Goal: Information Seeking & Learning: Compare options

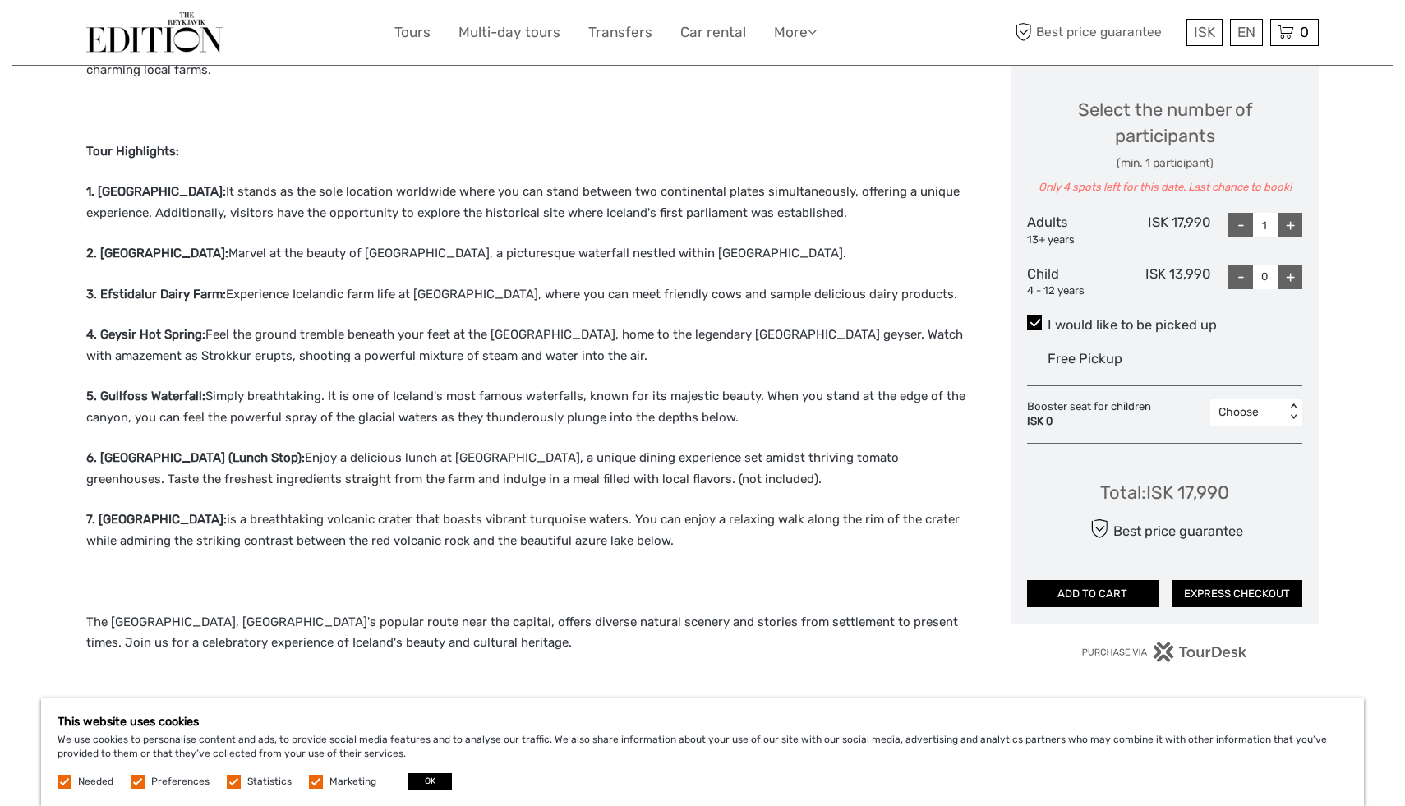
scroll to position [696, 0]
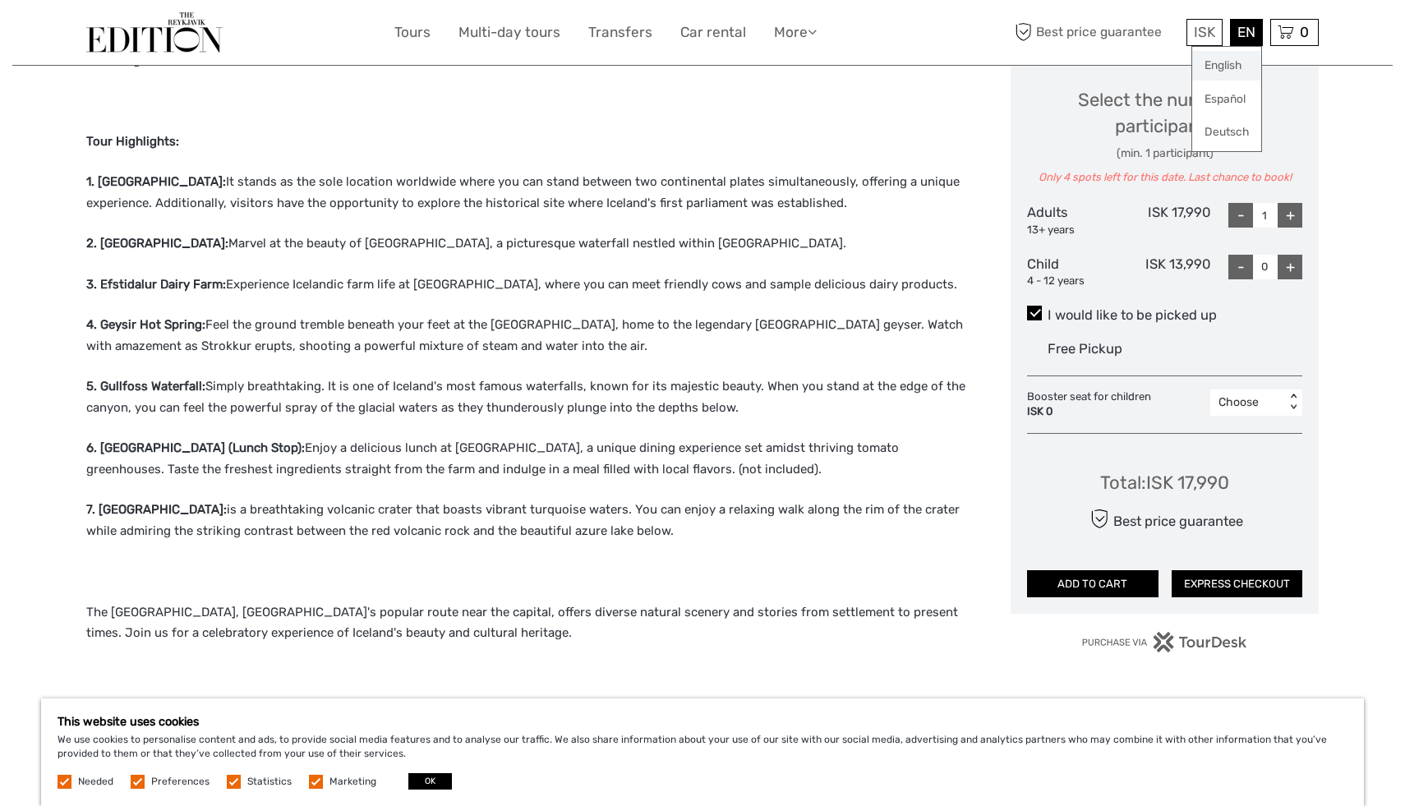
click at [1237, 62] on link "English" at bounding box center [1226, 66] width 69 height 30
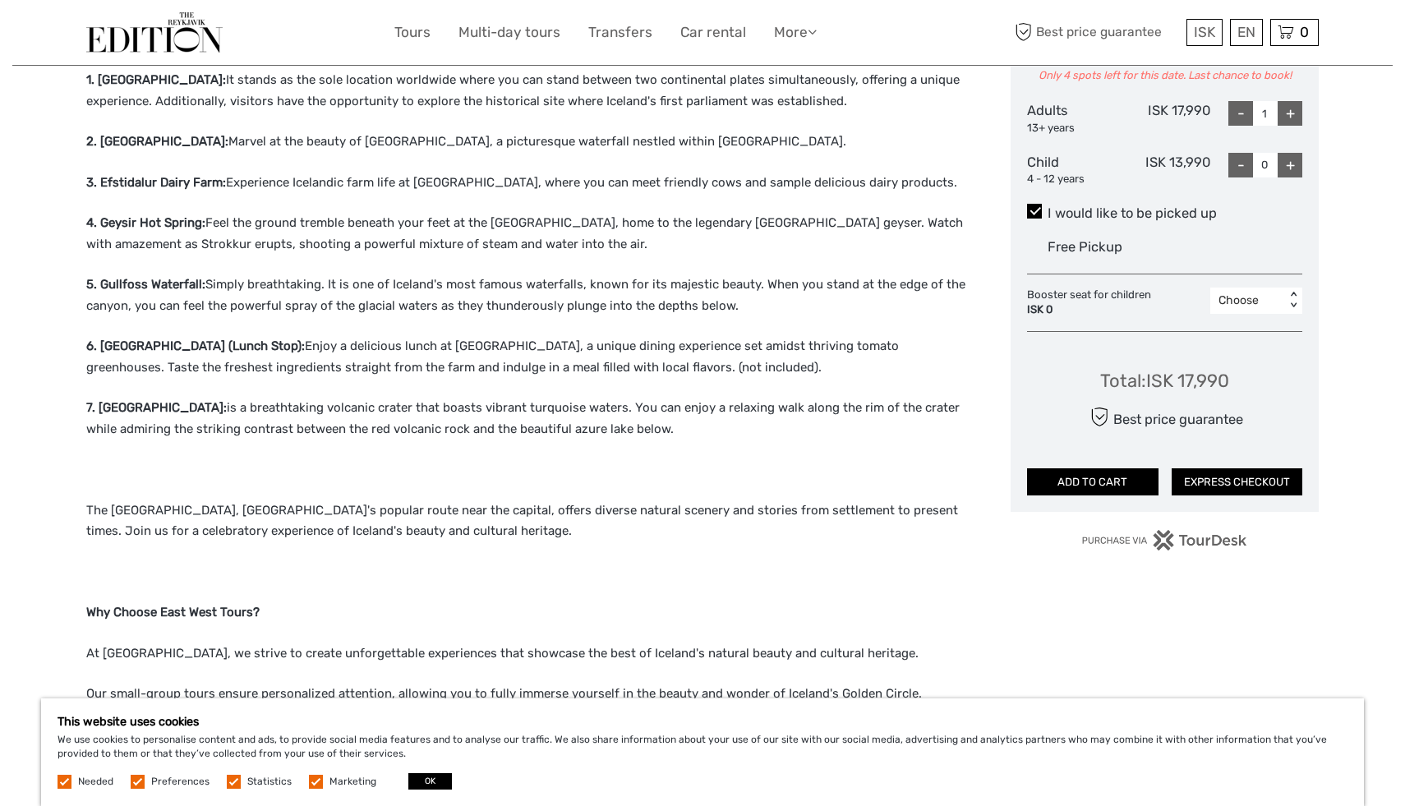
scroll to position [733, 0]
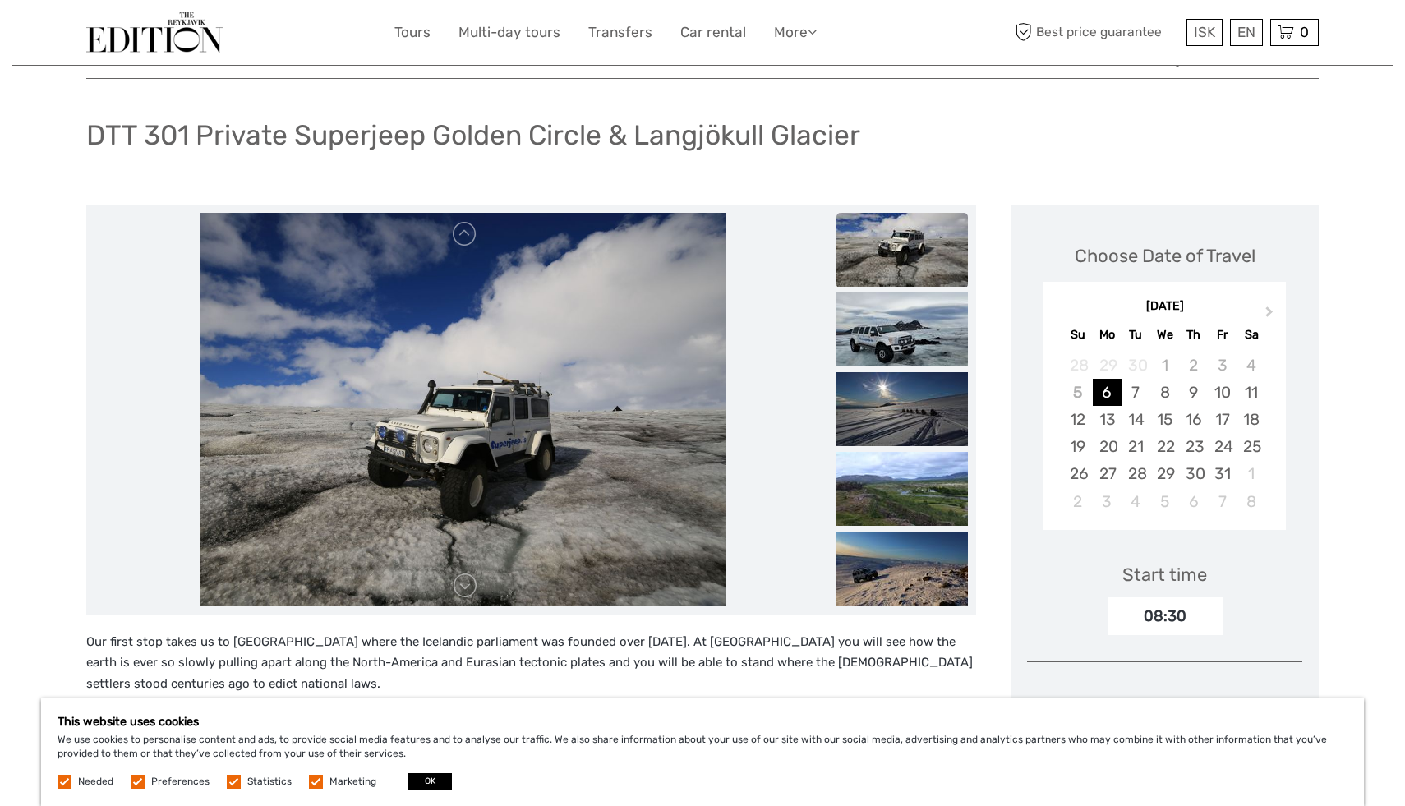
scroll to position [71, 0]
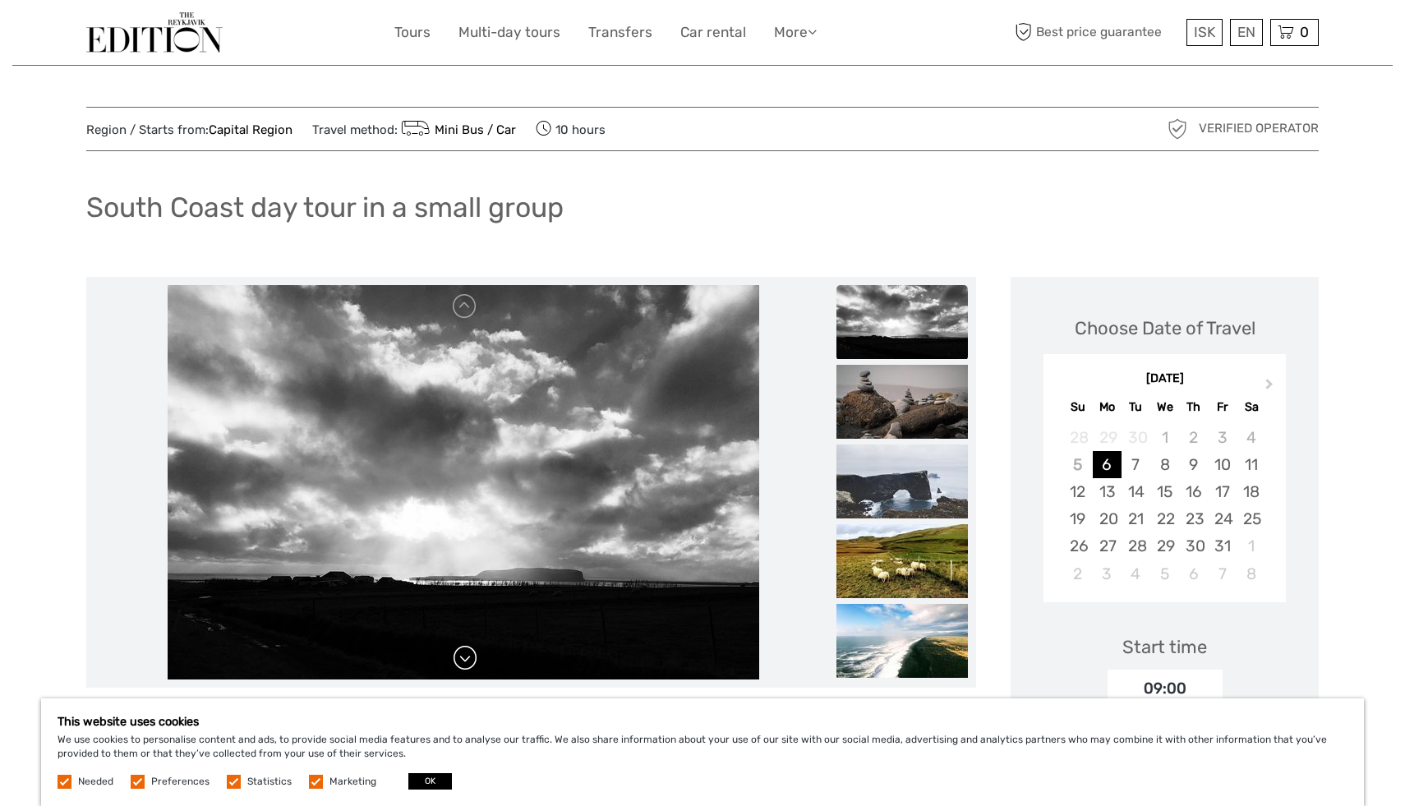
click at [469, 661] on link at bounding box center [465, 658] width 26 height 26
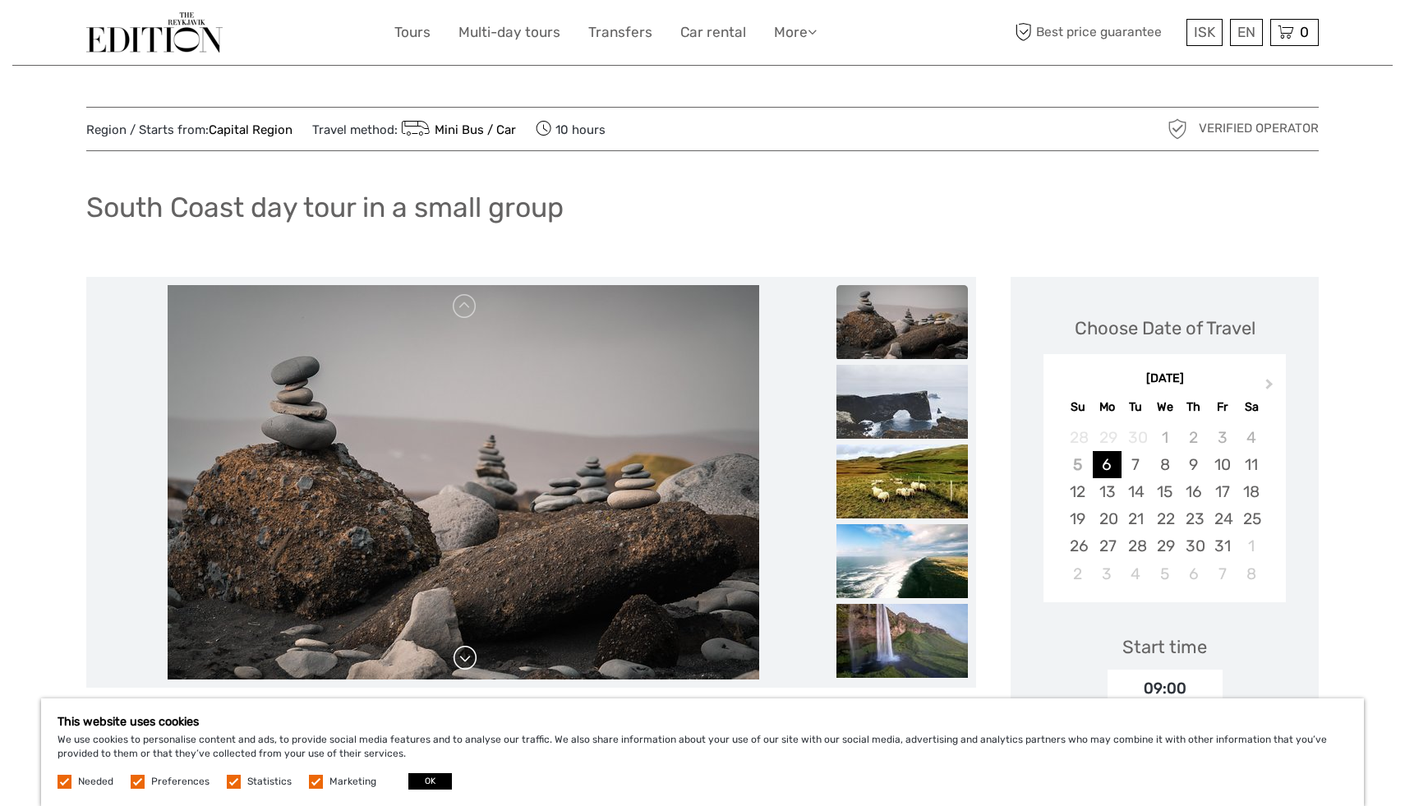
click at [469, 661] on link at bounding box center [465, 658] width 26 height 26
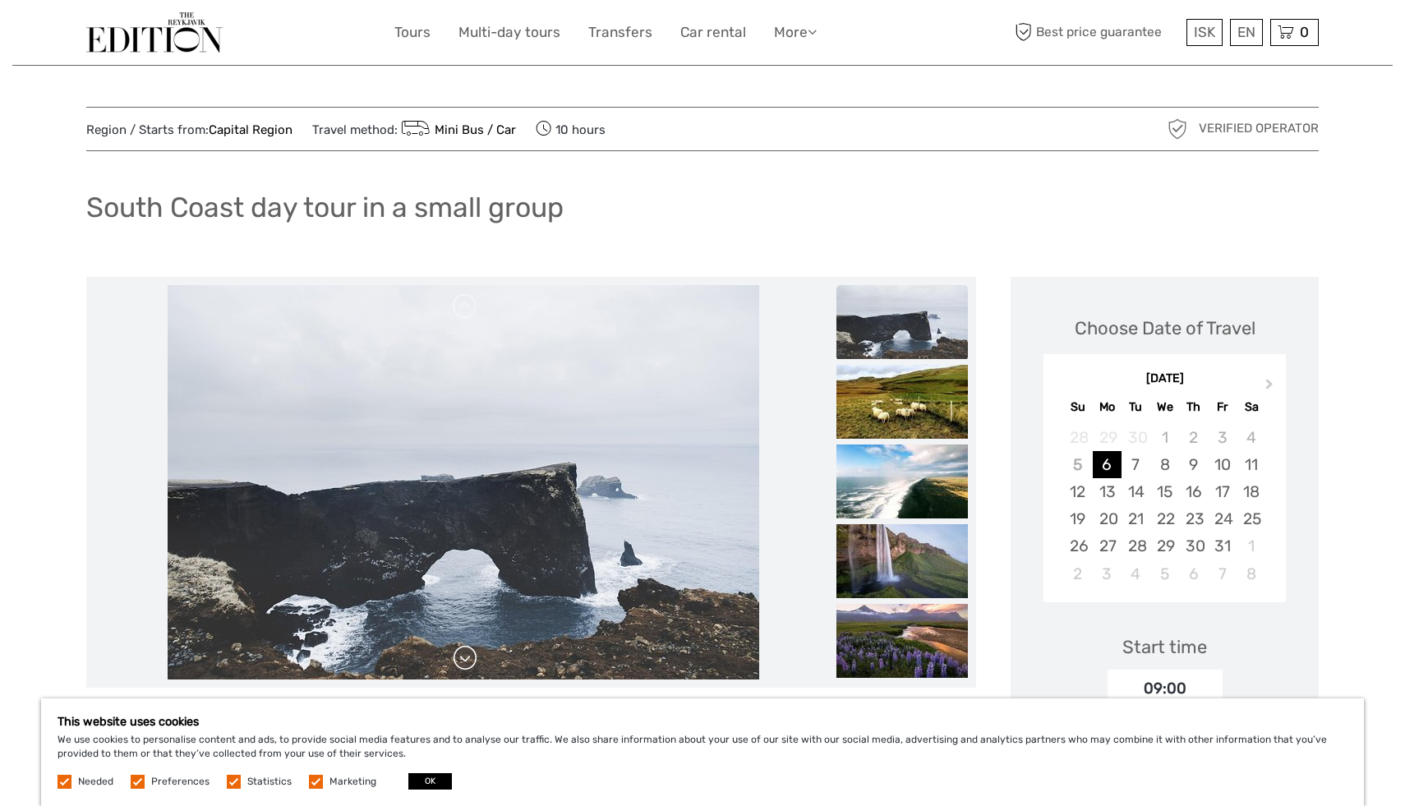
click at [469, 661] on link at bounding box center [465, 658] width 26 height 26
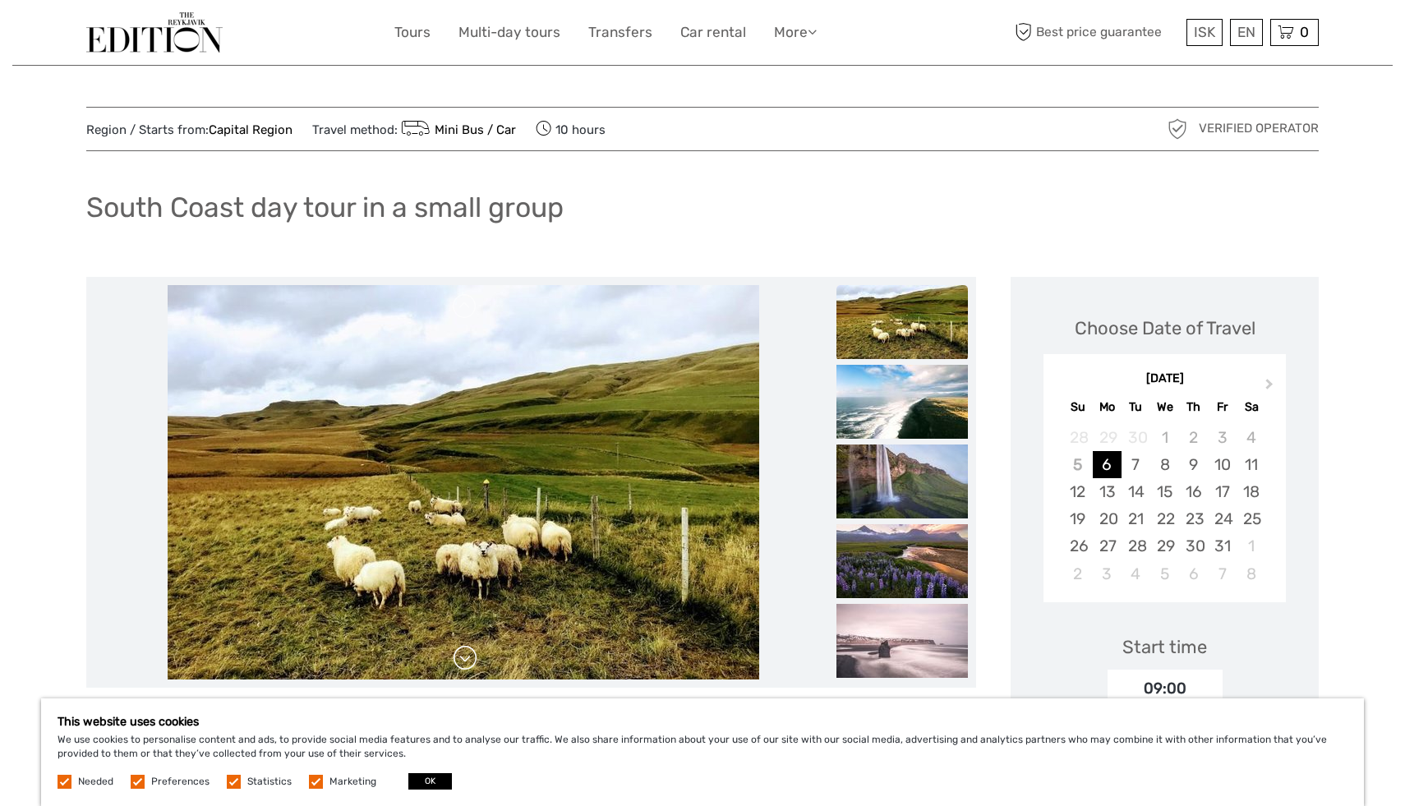
click at [469, 661] on link at bounding box center [465, 658] width 26 height 26
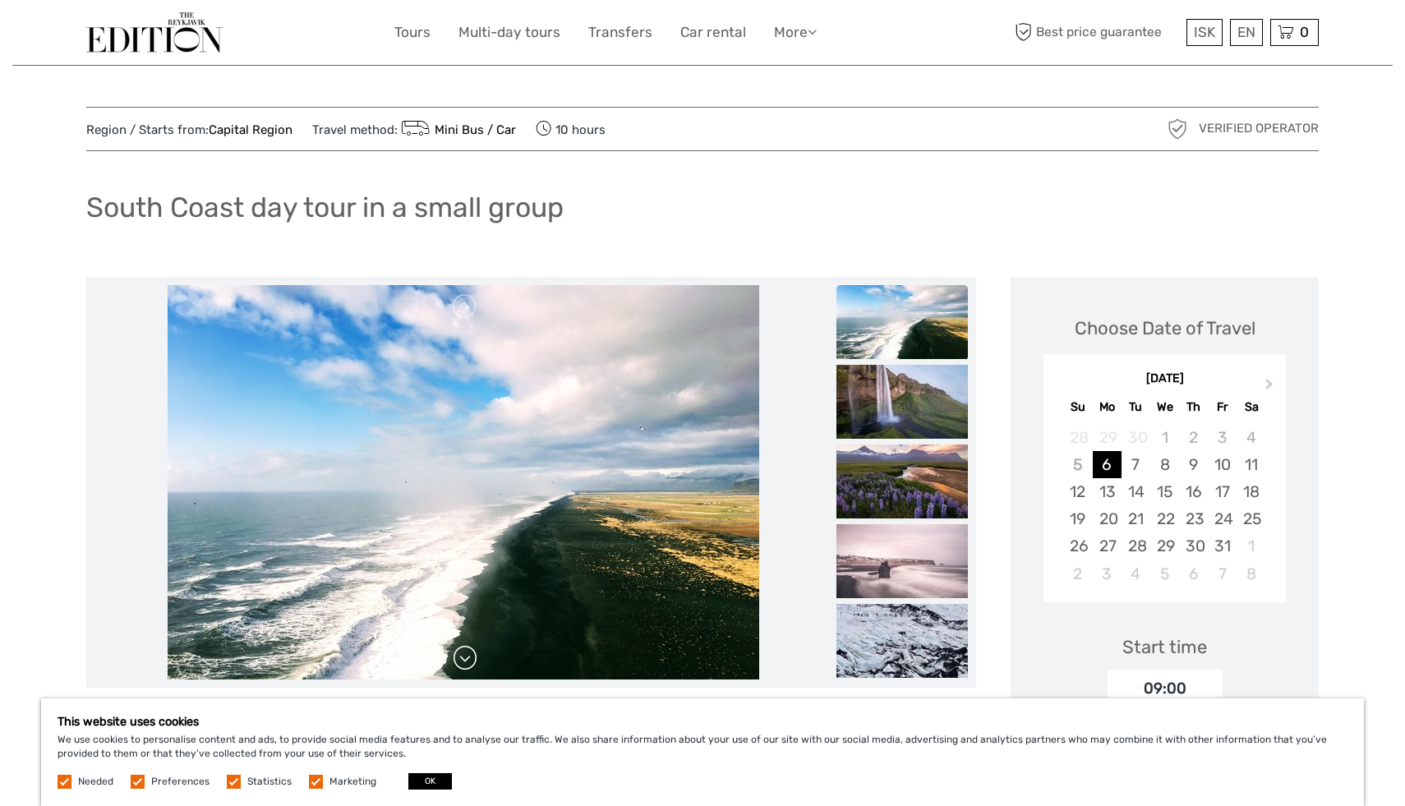
click at [469, 661] on link at bounding box center [465, 658] width 26 height 26
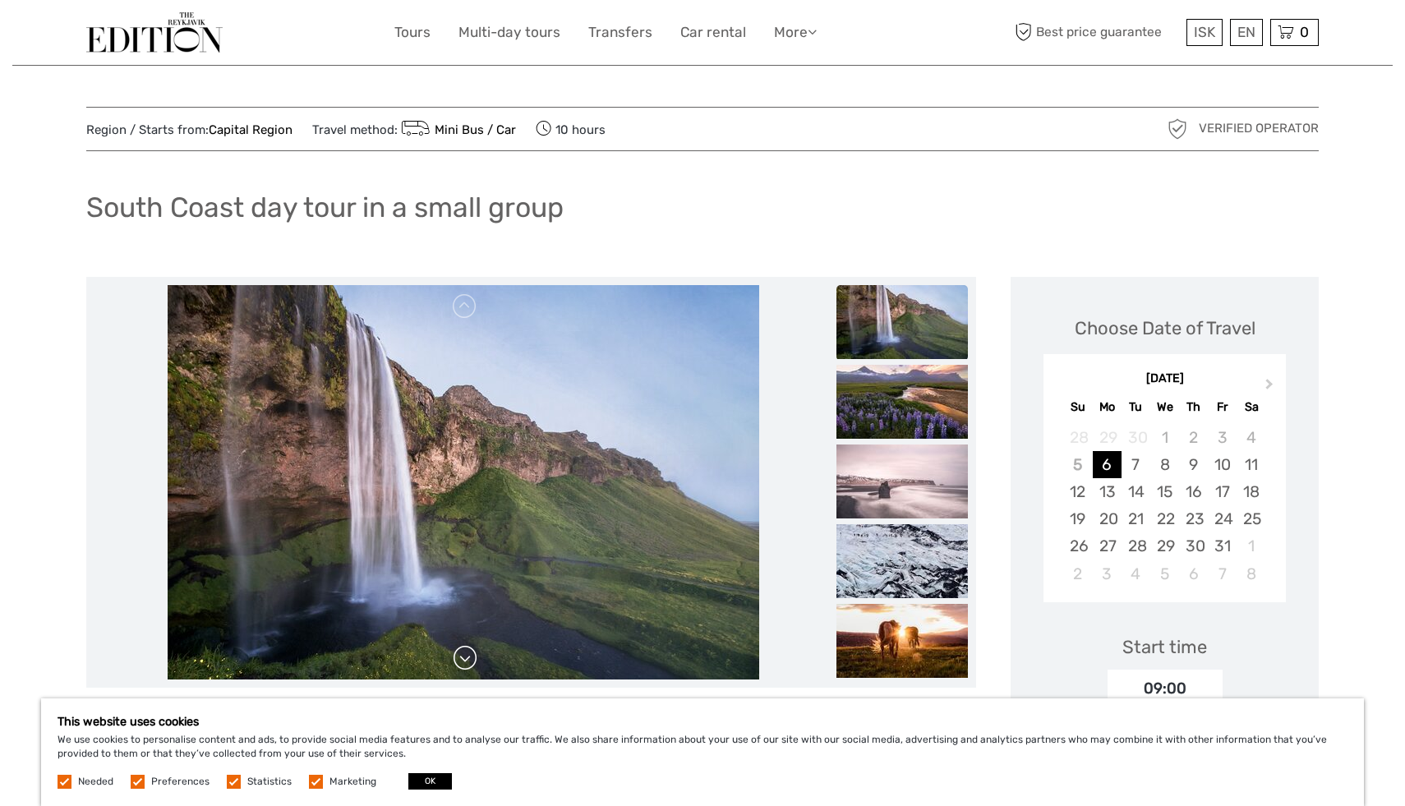
click at [469, 661] on link at bounding box center [465, 658] width 26 height 26
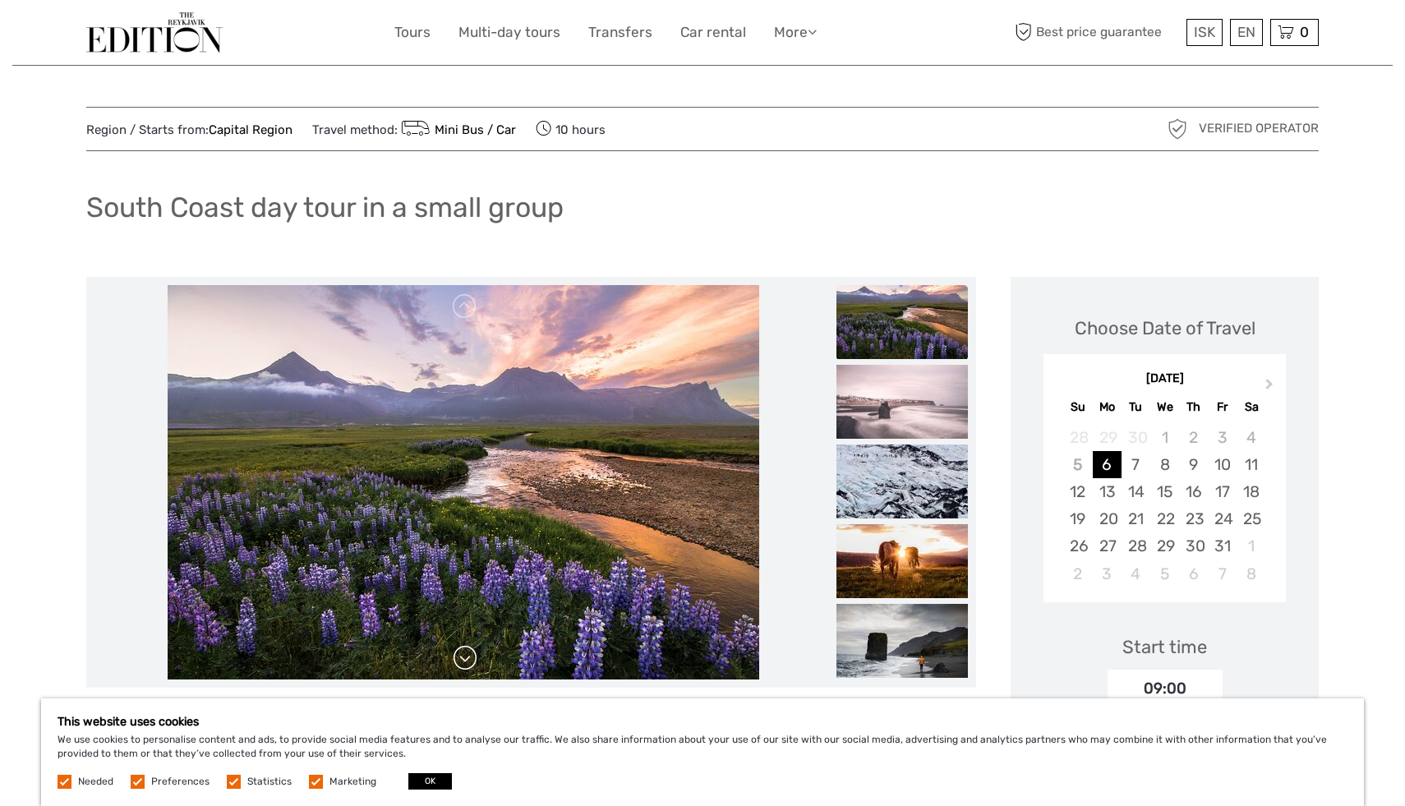
click at [469, 661] on link at bounding box center [465, 658] width 26 height 26
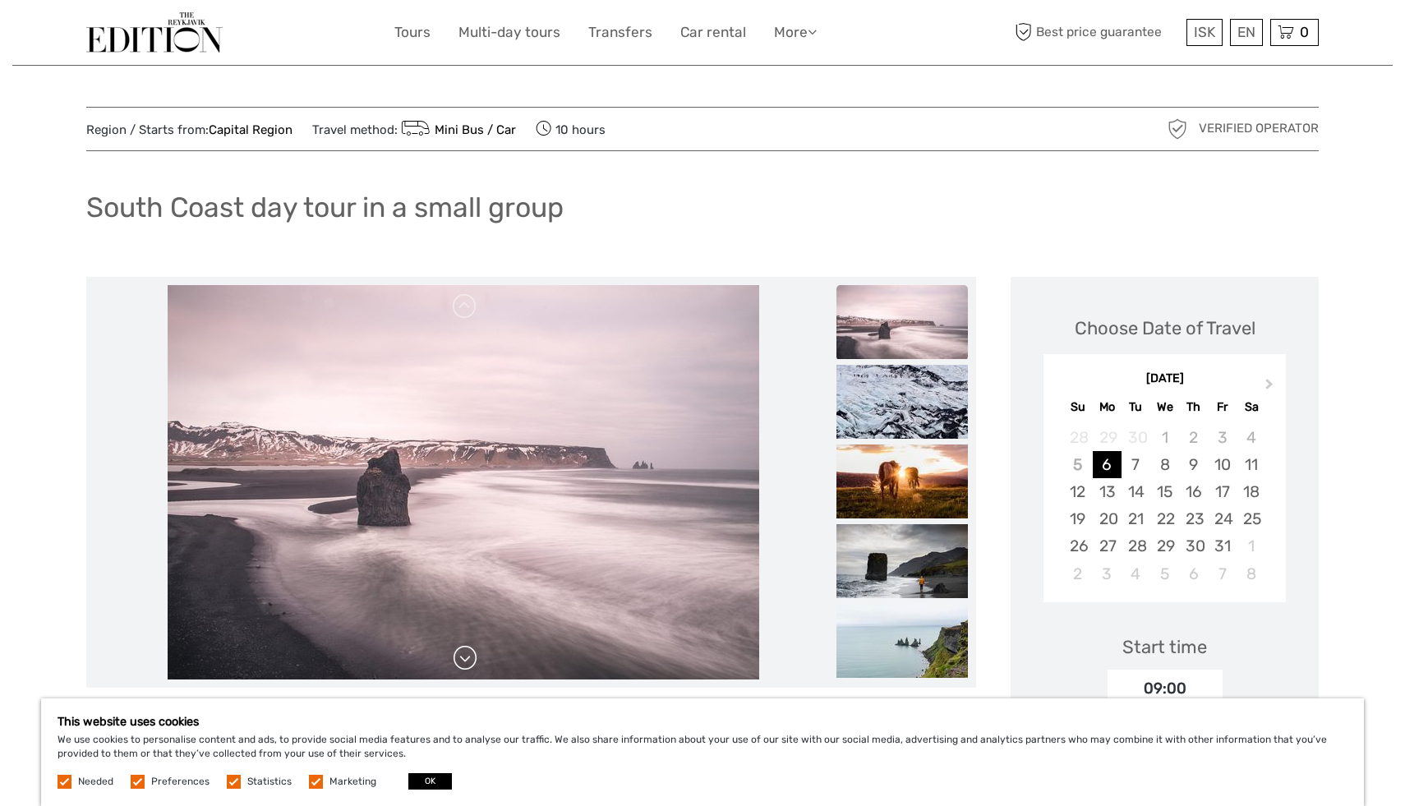
click at [469, 661] on link at bounding box center [465, 658] width 26 height 26
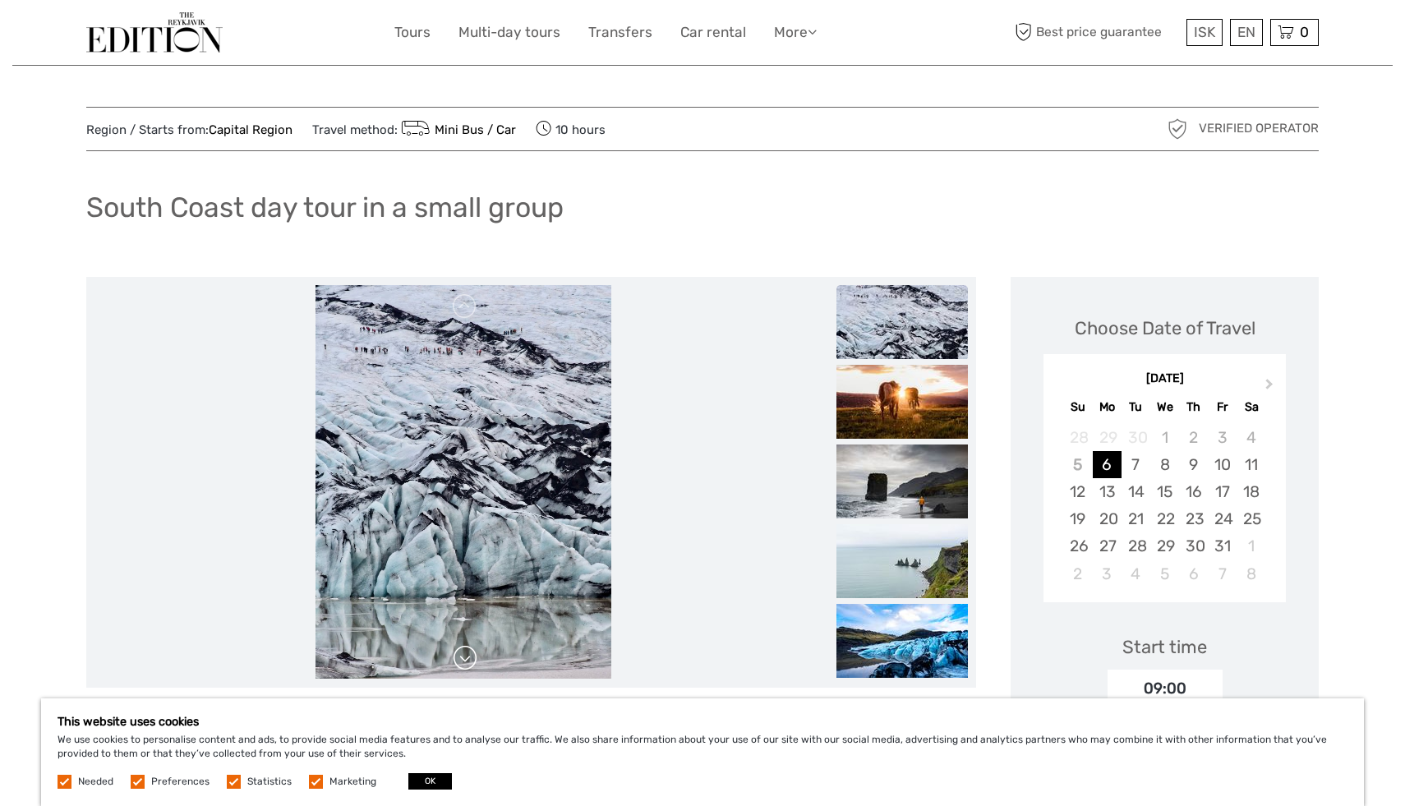
click at [469, 661] on link at bounding box center [465, 658] width 26 height 26
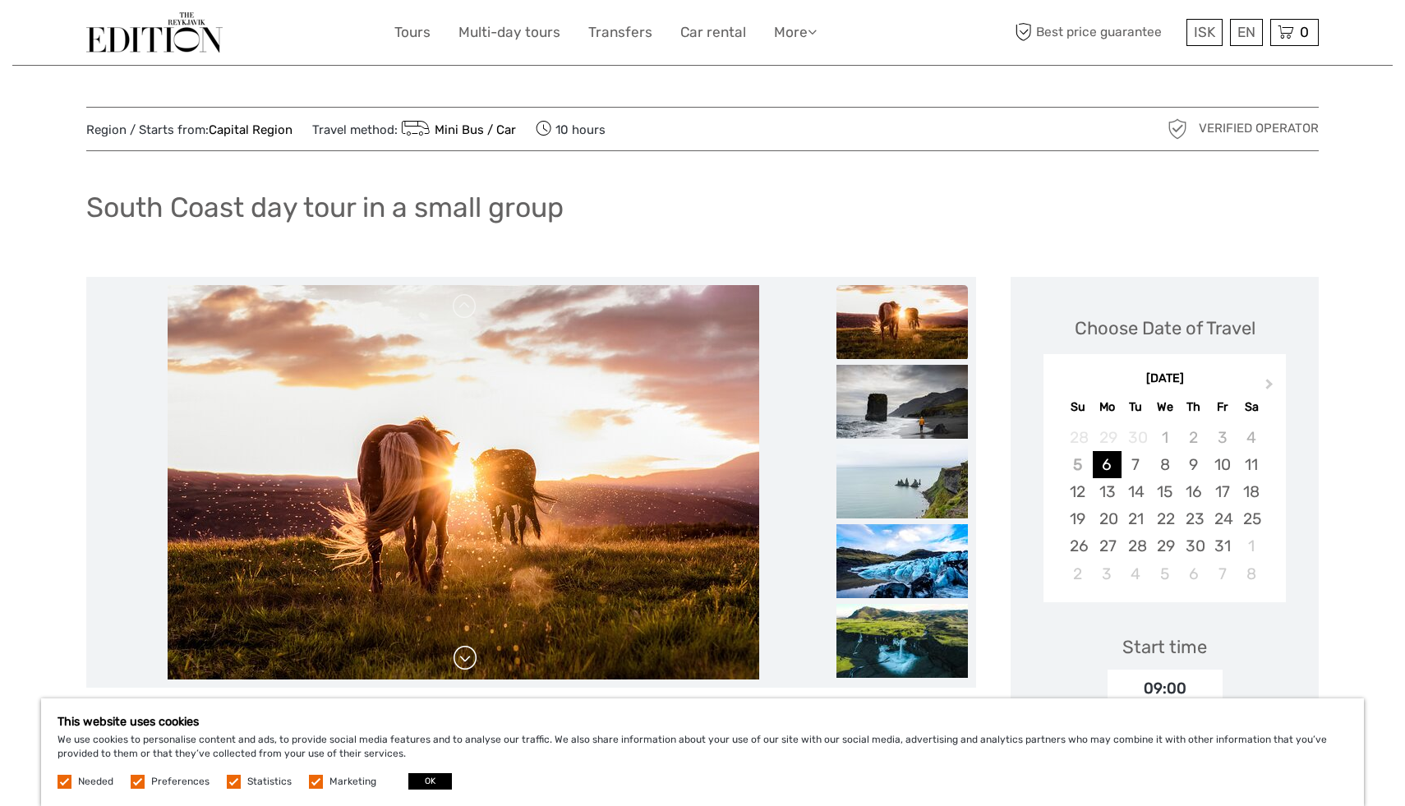
click at [469, 661] on link at bounding box center [465, 658] width 26 height 26
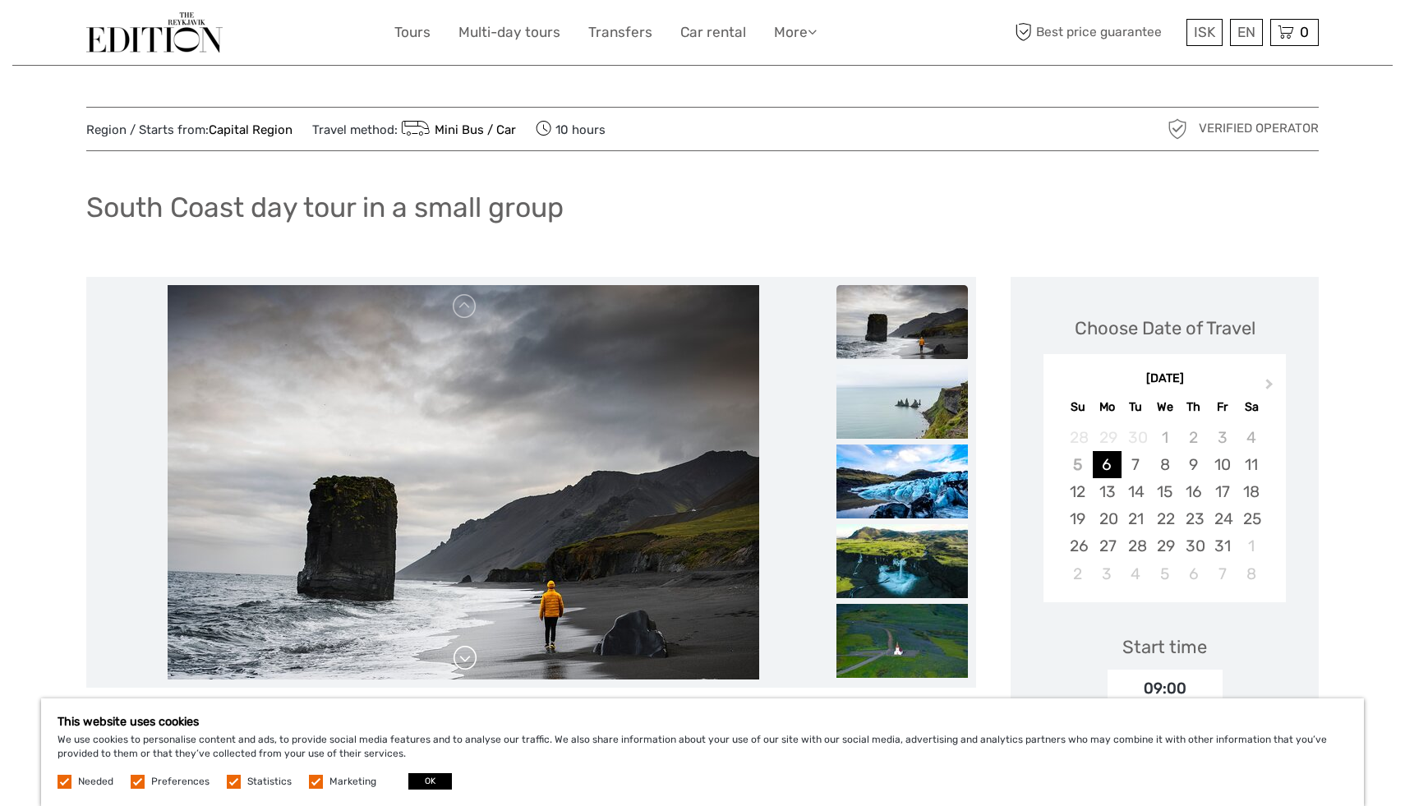
click at [469, 661] on link at bounding box center [465, 658] width 26 height 26
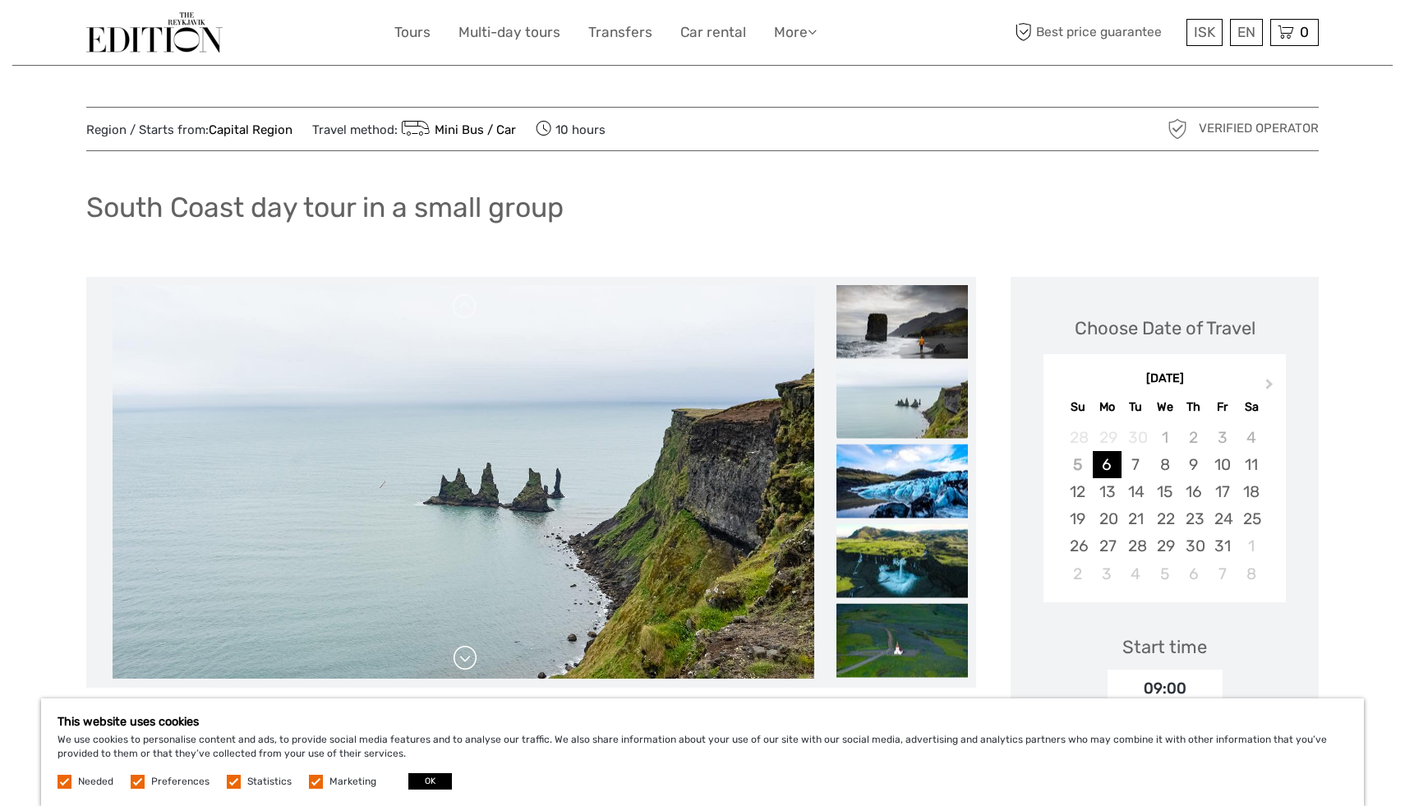
click at [469, 661] on link at bounding box center [465, 658] width 26 height 26
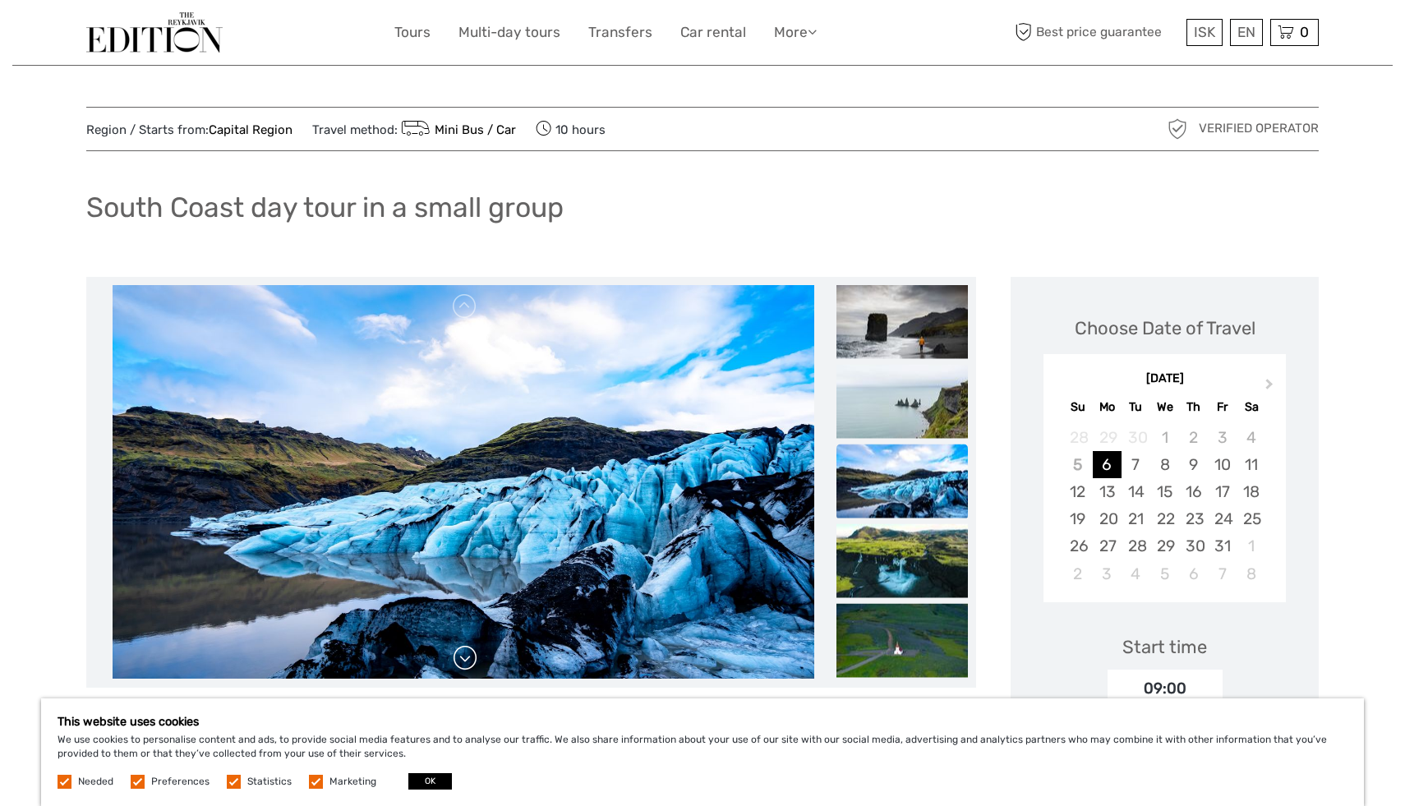
click at [469, 661] on link at bounding box center [465, 658] width 26 height 26
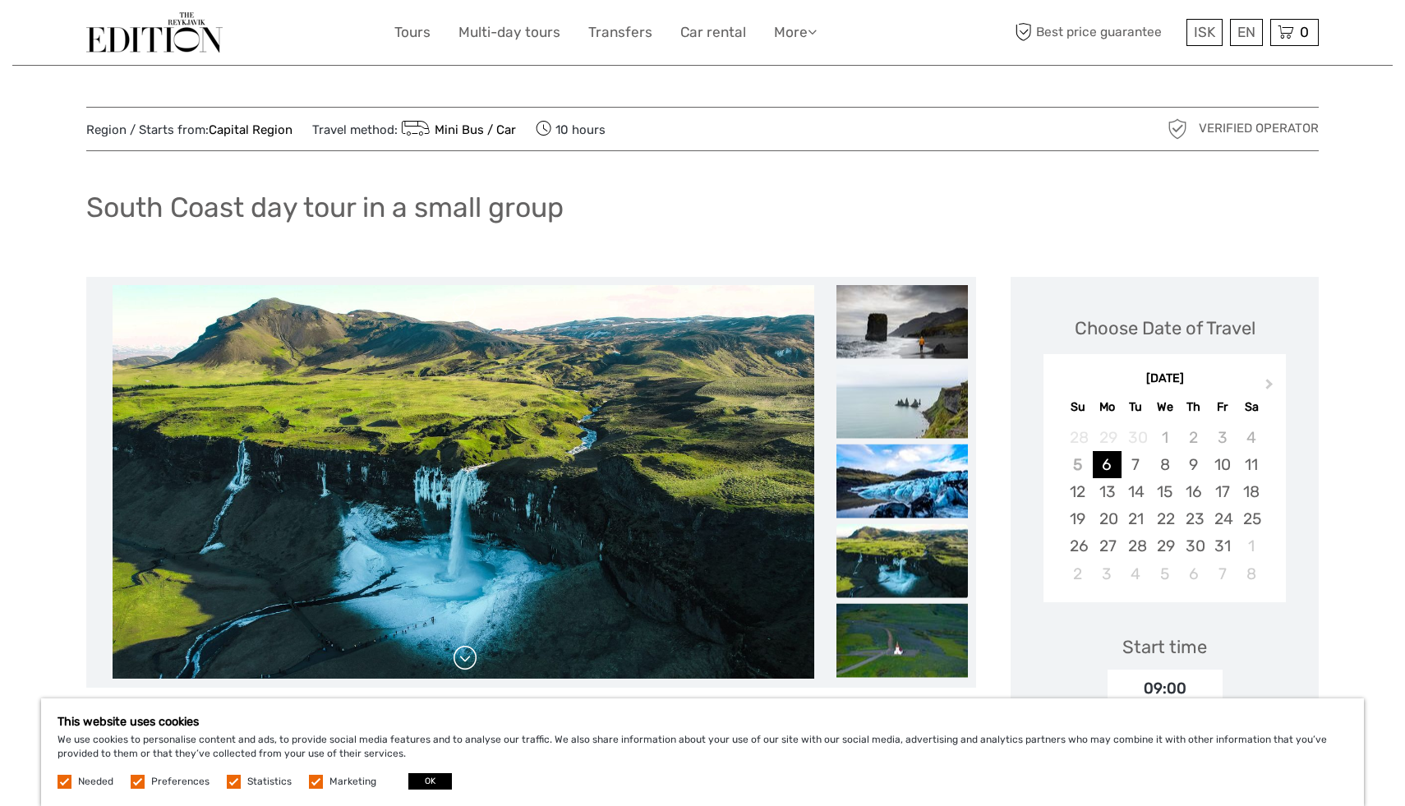
click at [469, 661] on link at bounding box center [465, 658] width 26 height 26
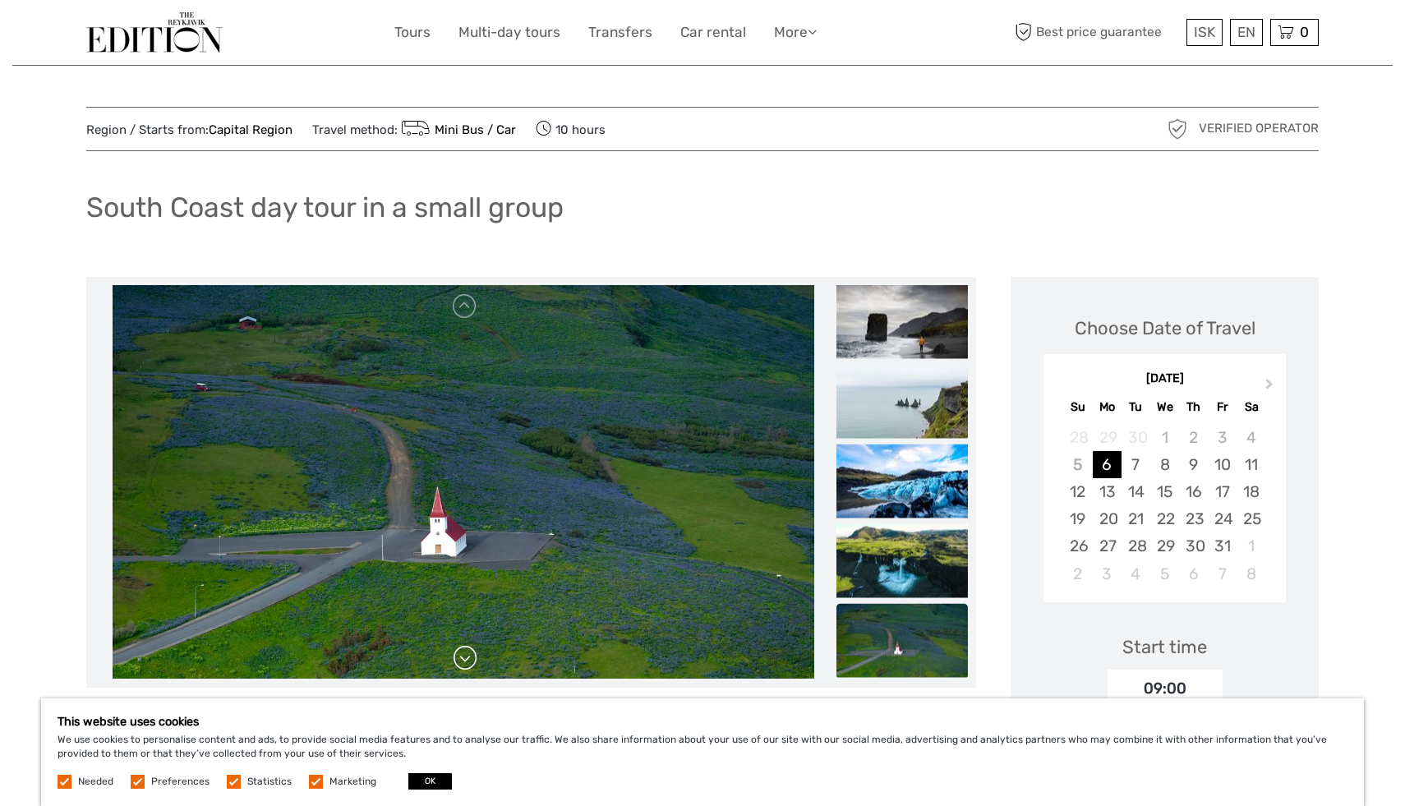
click at [469, 661] on link at bounding box center [465, 658] width 26 height 26
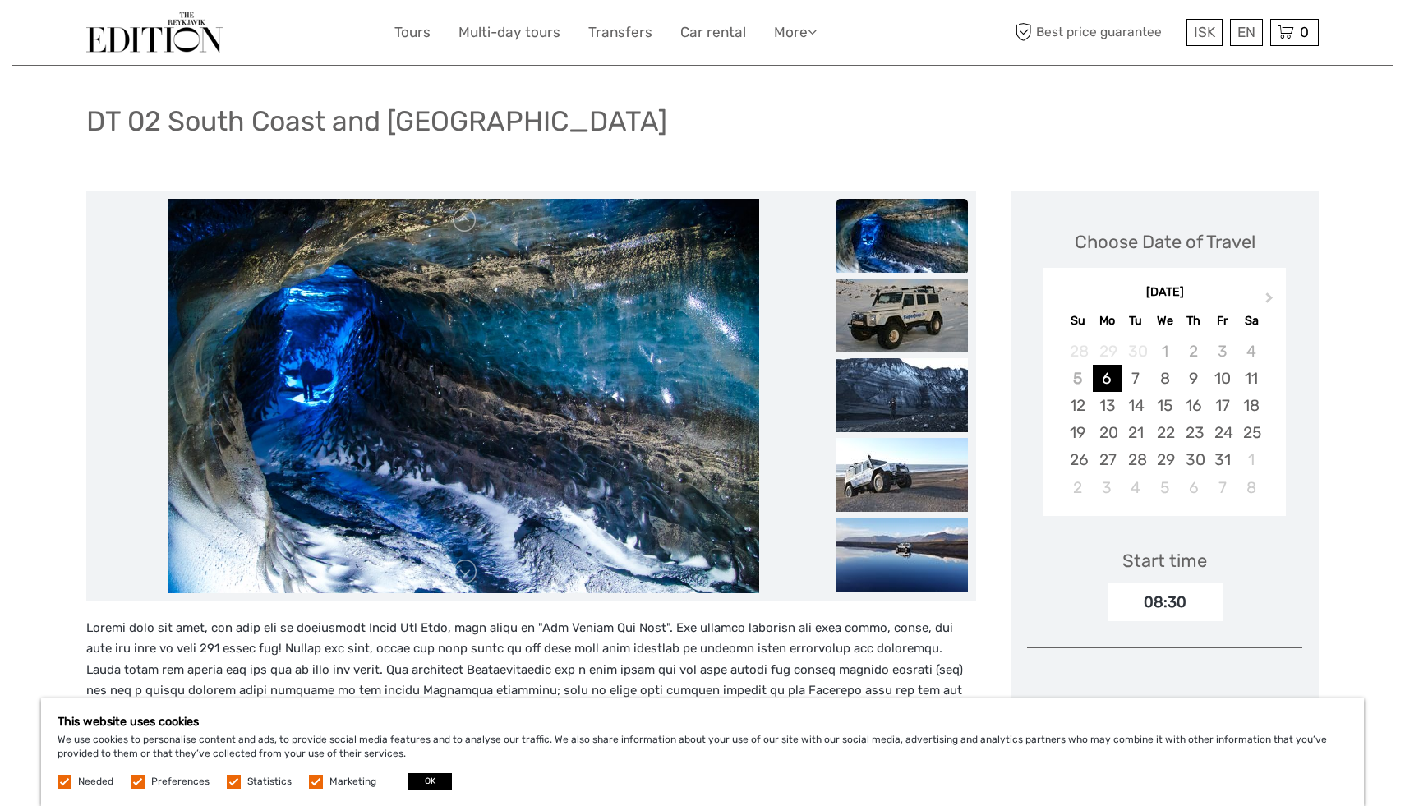
scroll to position [79, 0]
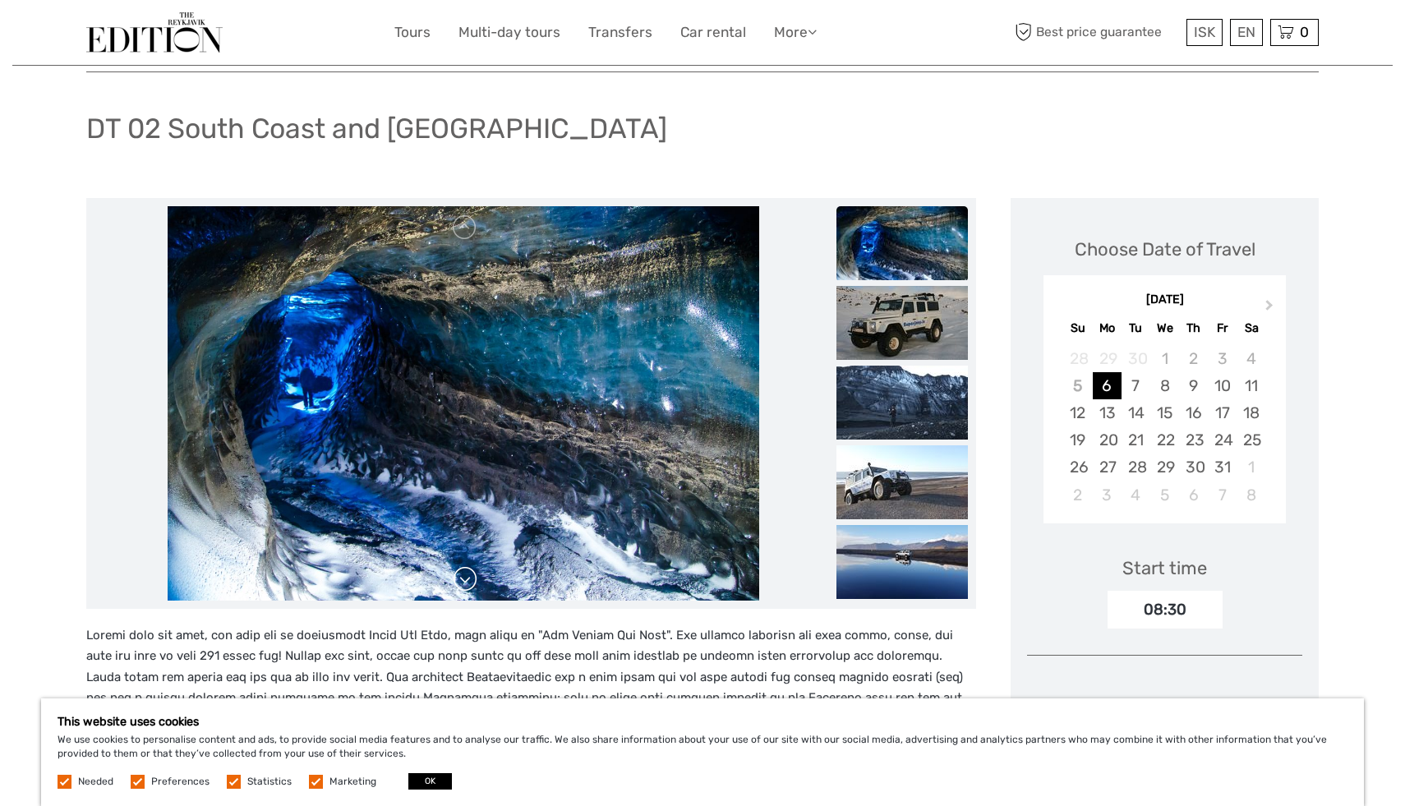
click at [460, 573] on link at bounding box center [465, 579] width 26 height 26
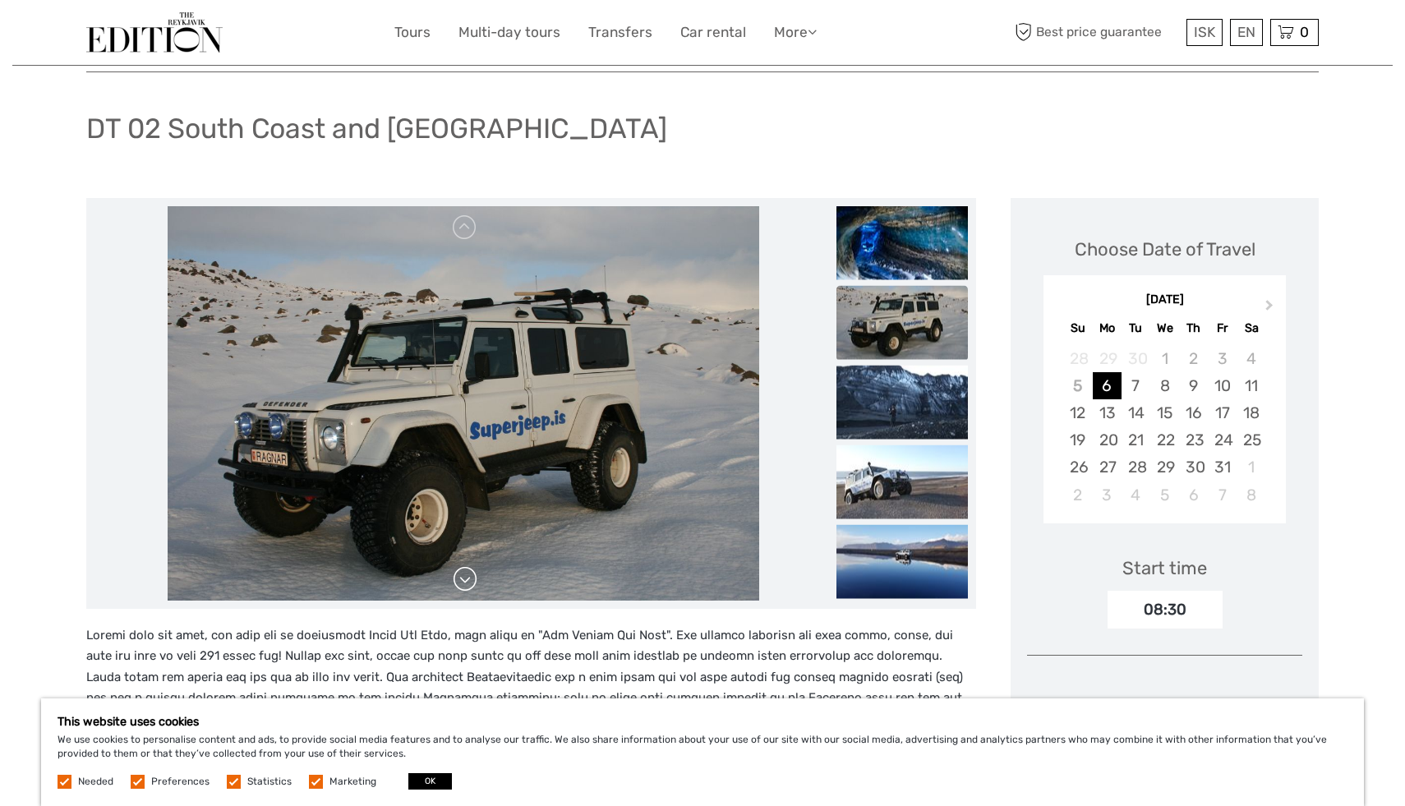
click at [460, 573] on link at bounding box center [465, 579] width 26 height 26
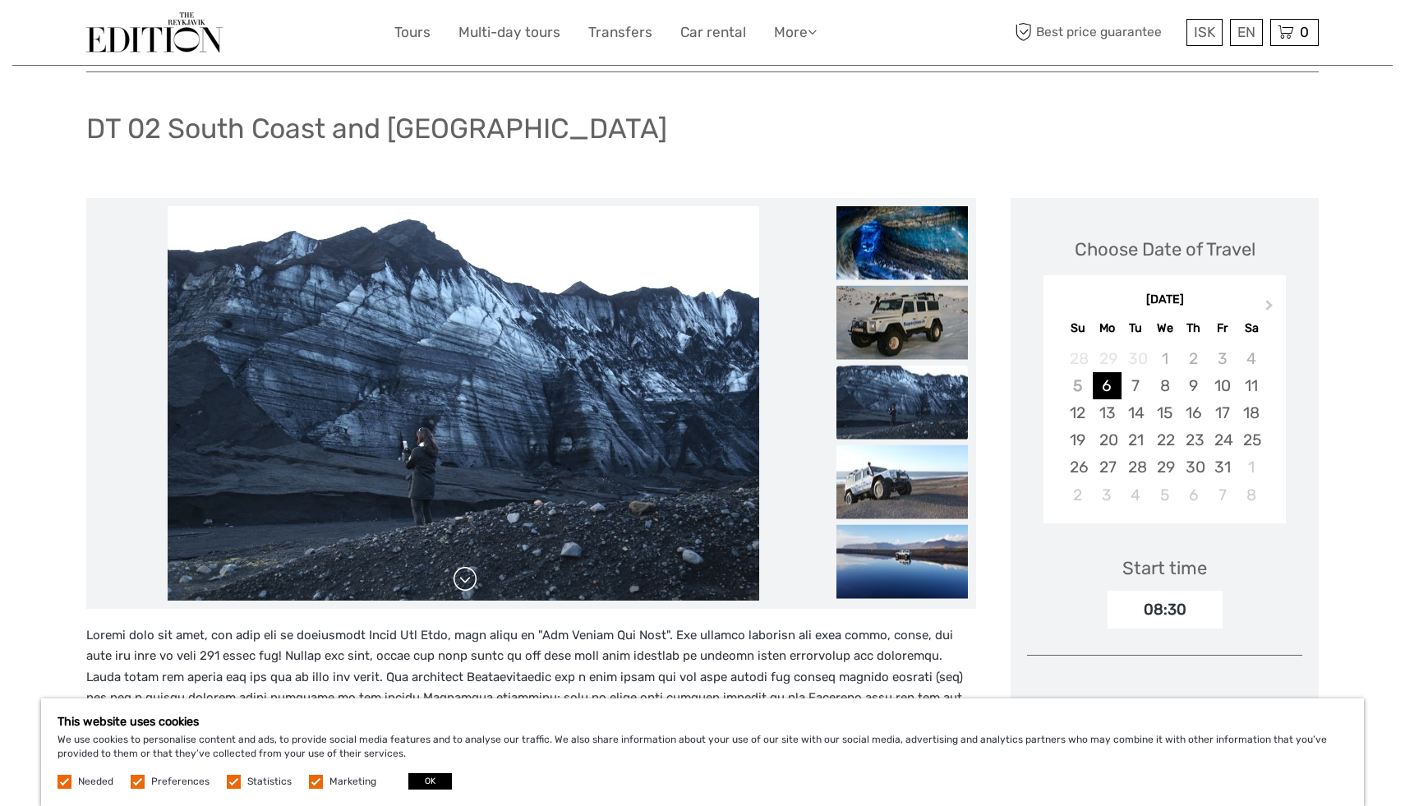
click at [466, 576] on link at bounding box center [465, 579] width 26 height 26
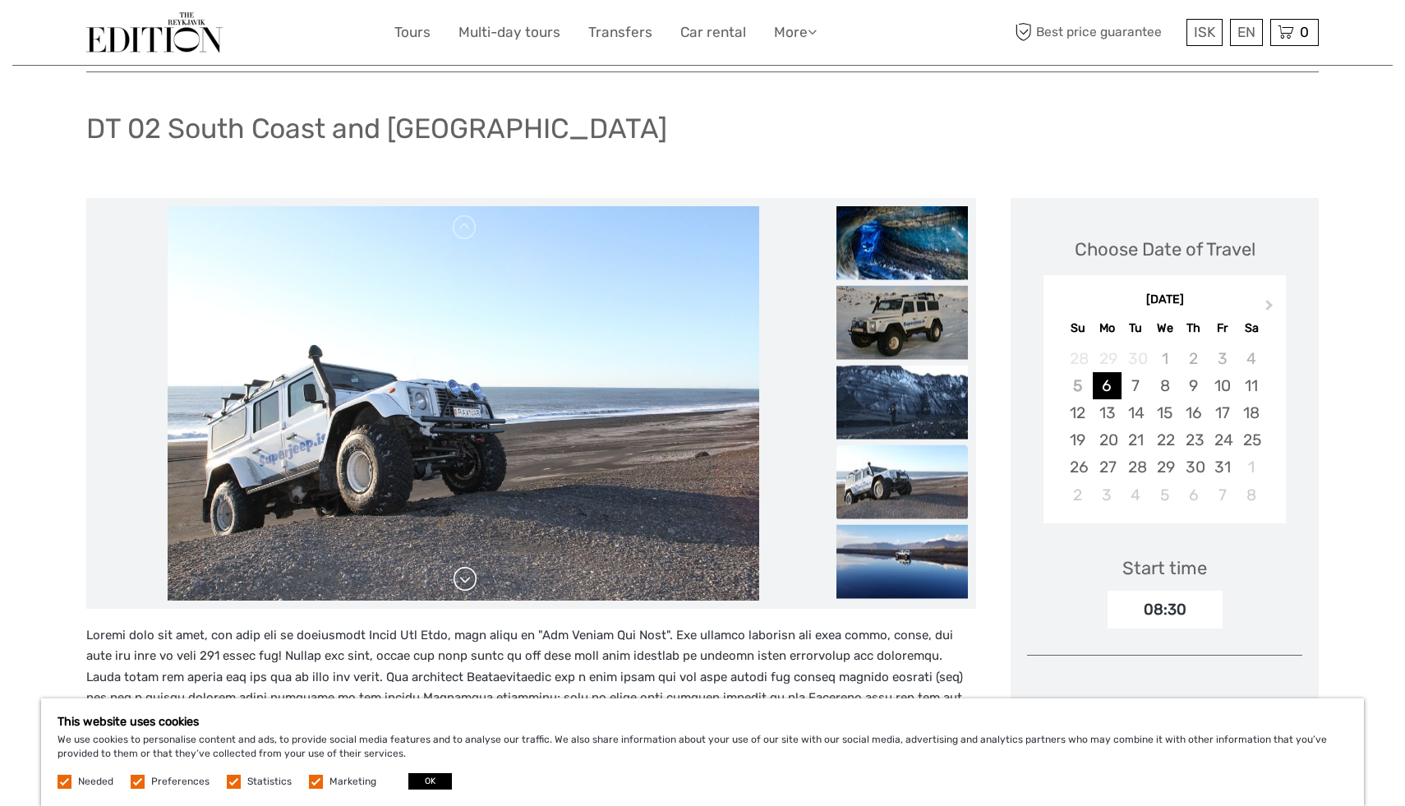
click at [466, 576] on link at bounding box center [465, 579] width 26 height 26
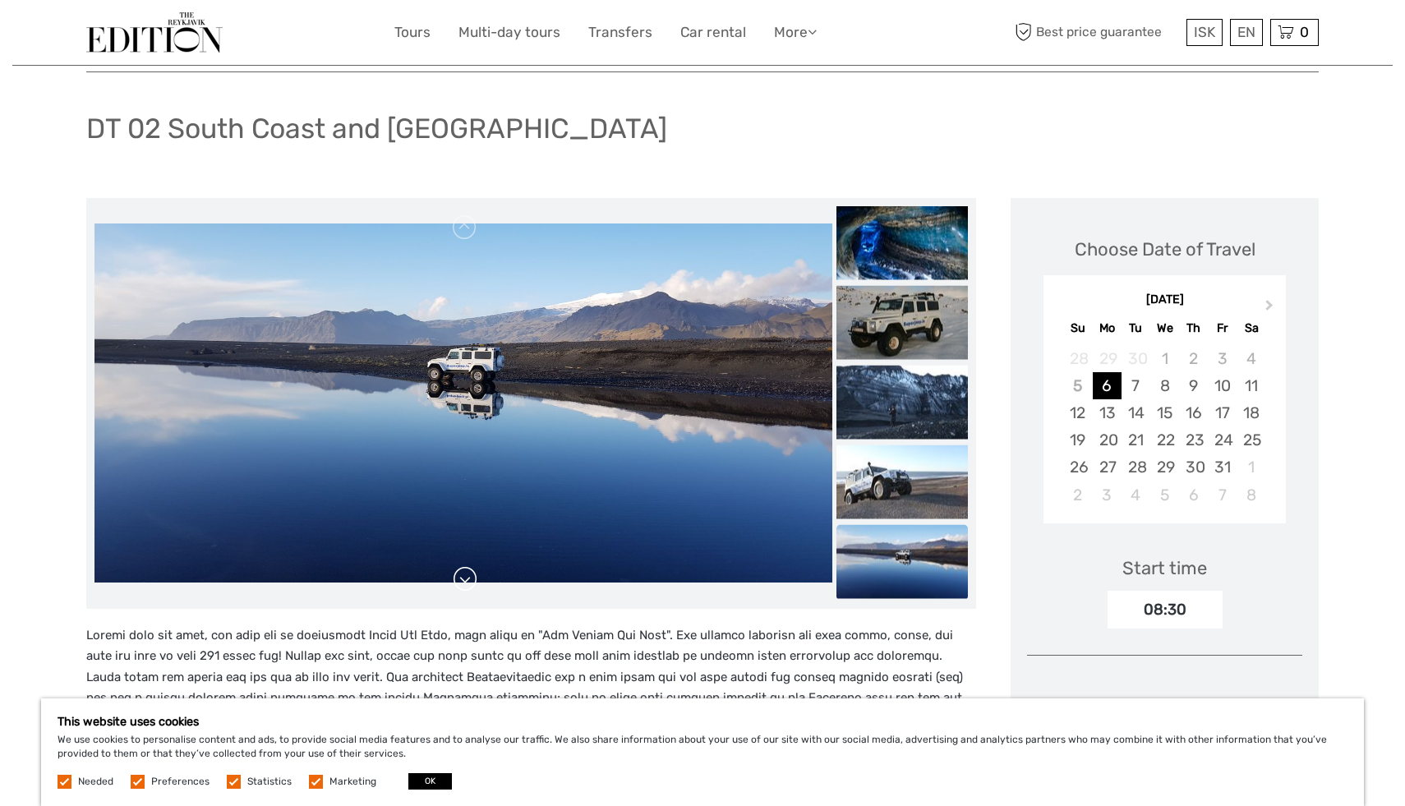
click at [466, 576] on link at bounding box center [465, 579] width 26 height 26
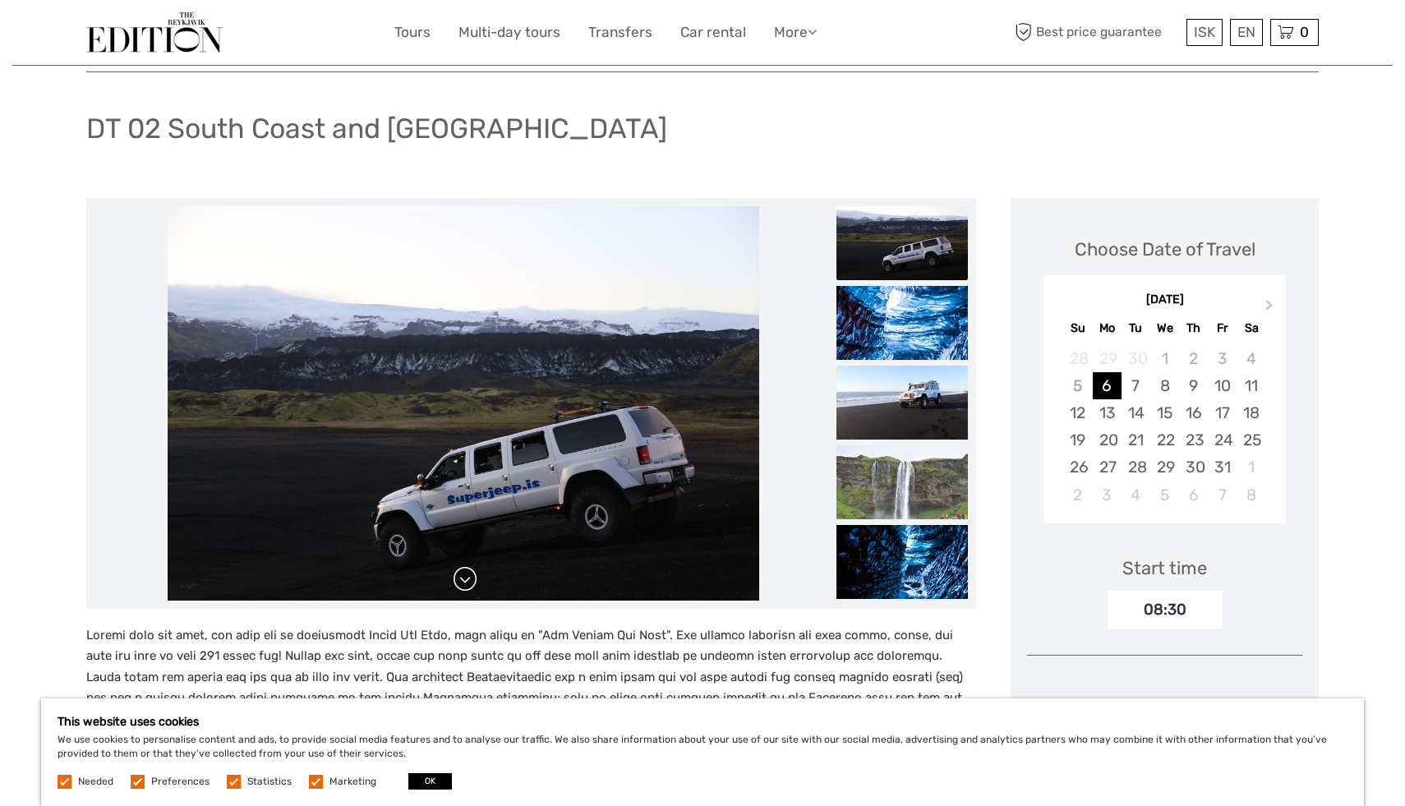
click at [466, 576] on link at bounding box center [465, 579] width 26 height 26
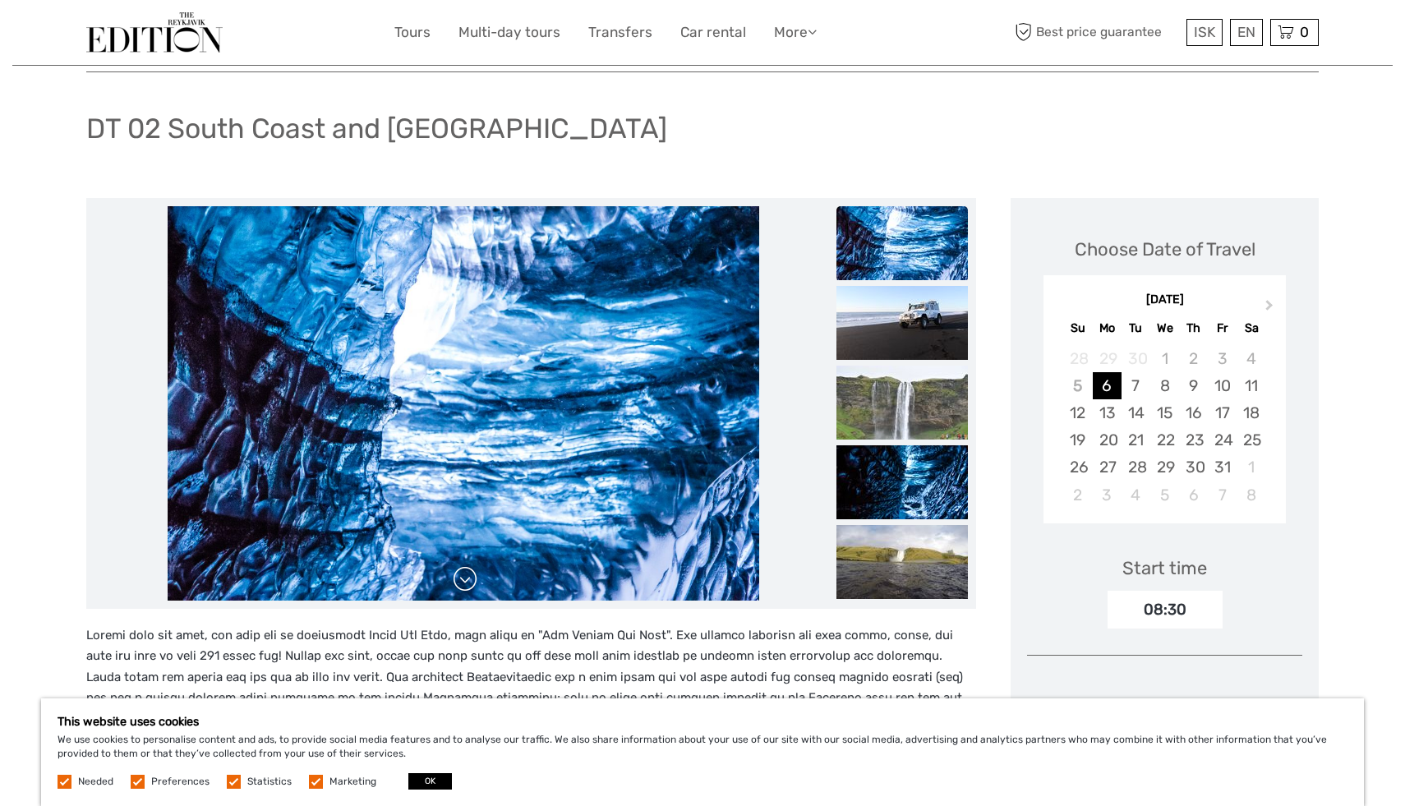
click at [466, 576] on link at bounding box center [465, 579] width 26 height 26
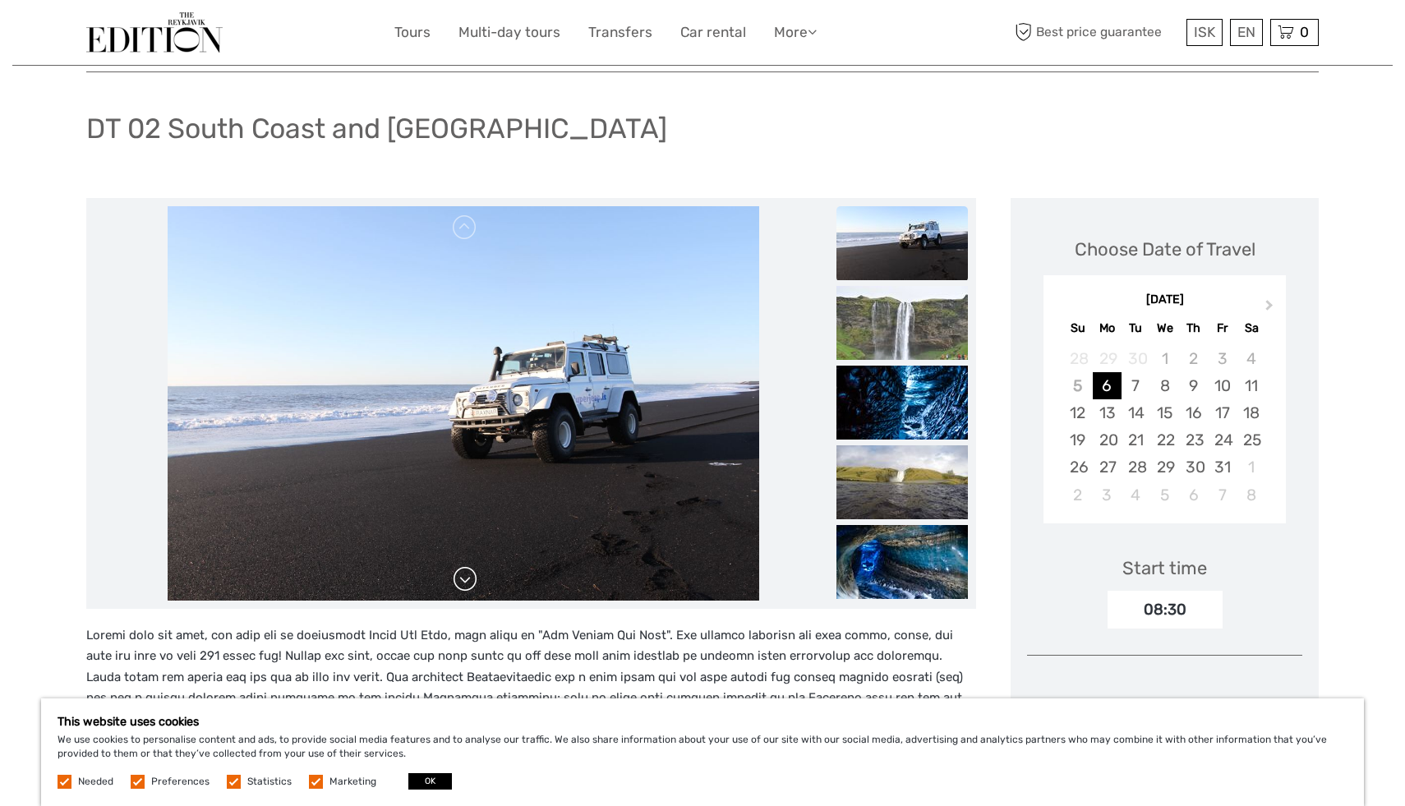
click at [466, 576] on link at bounding box center [465, 579] width 26 height 26
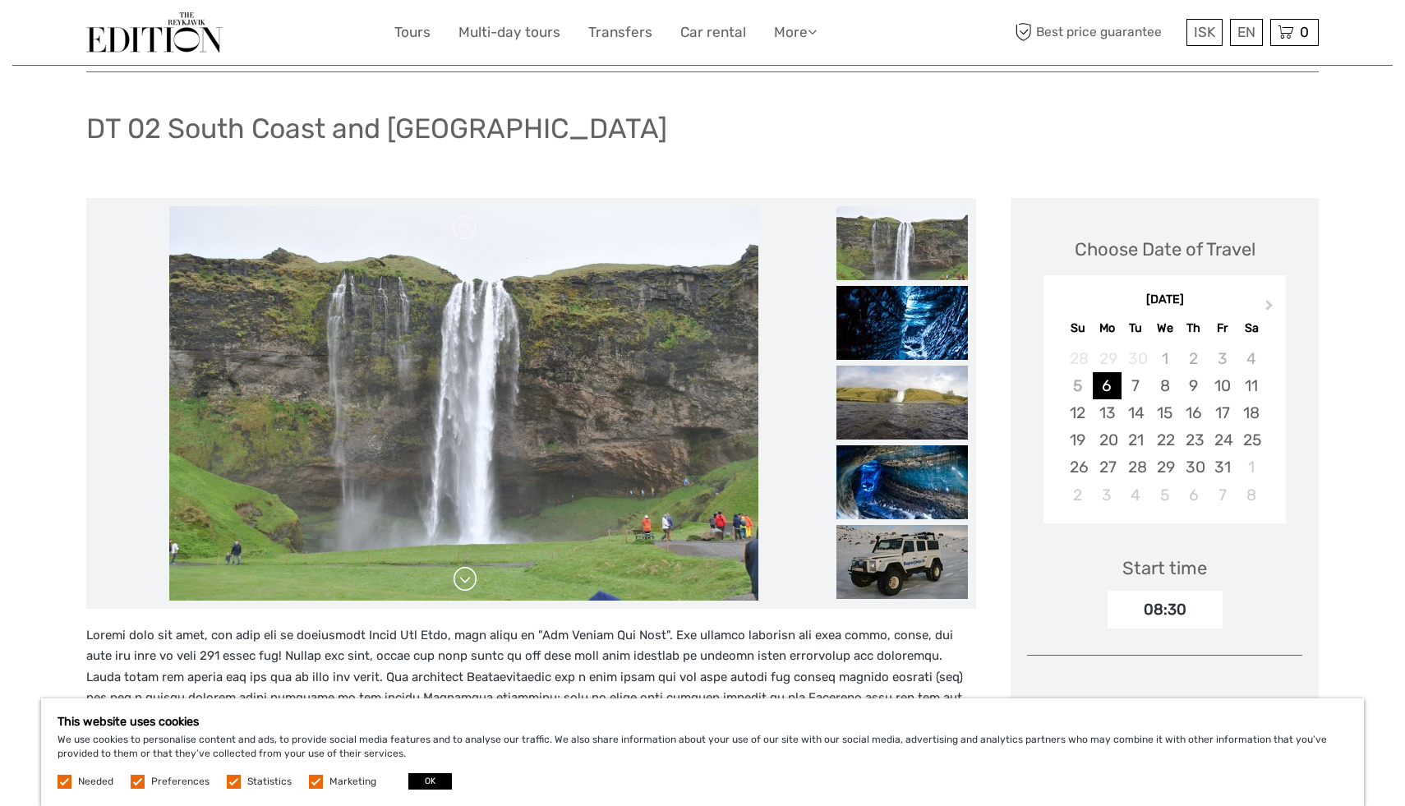
click at [466, 576] on link at bounding box center [465, 579] width 26 height 26
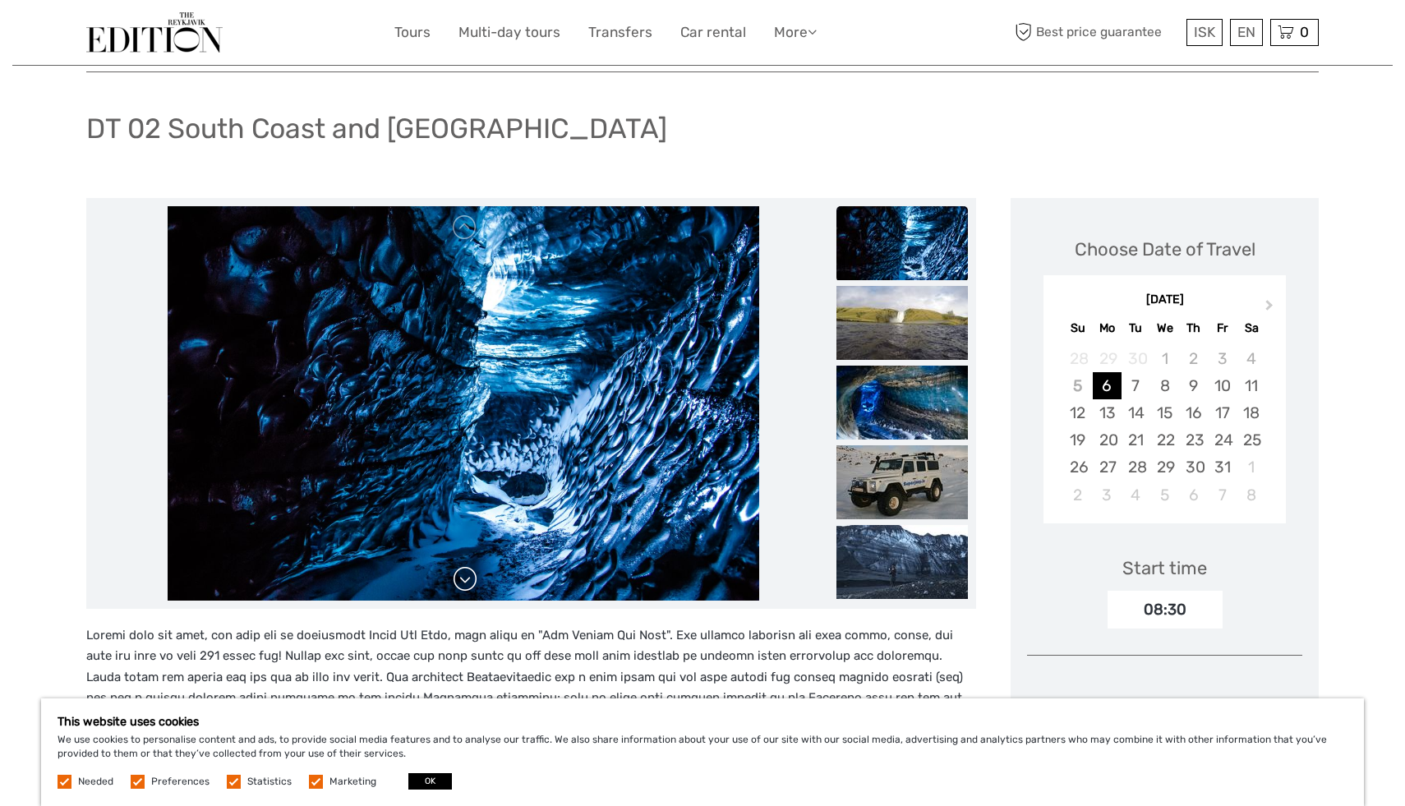
click at [466, 576] on link at bounding box center [465, 579] width 26 height 26
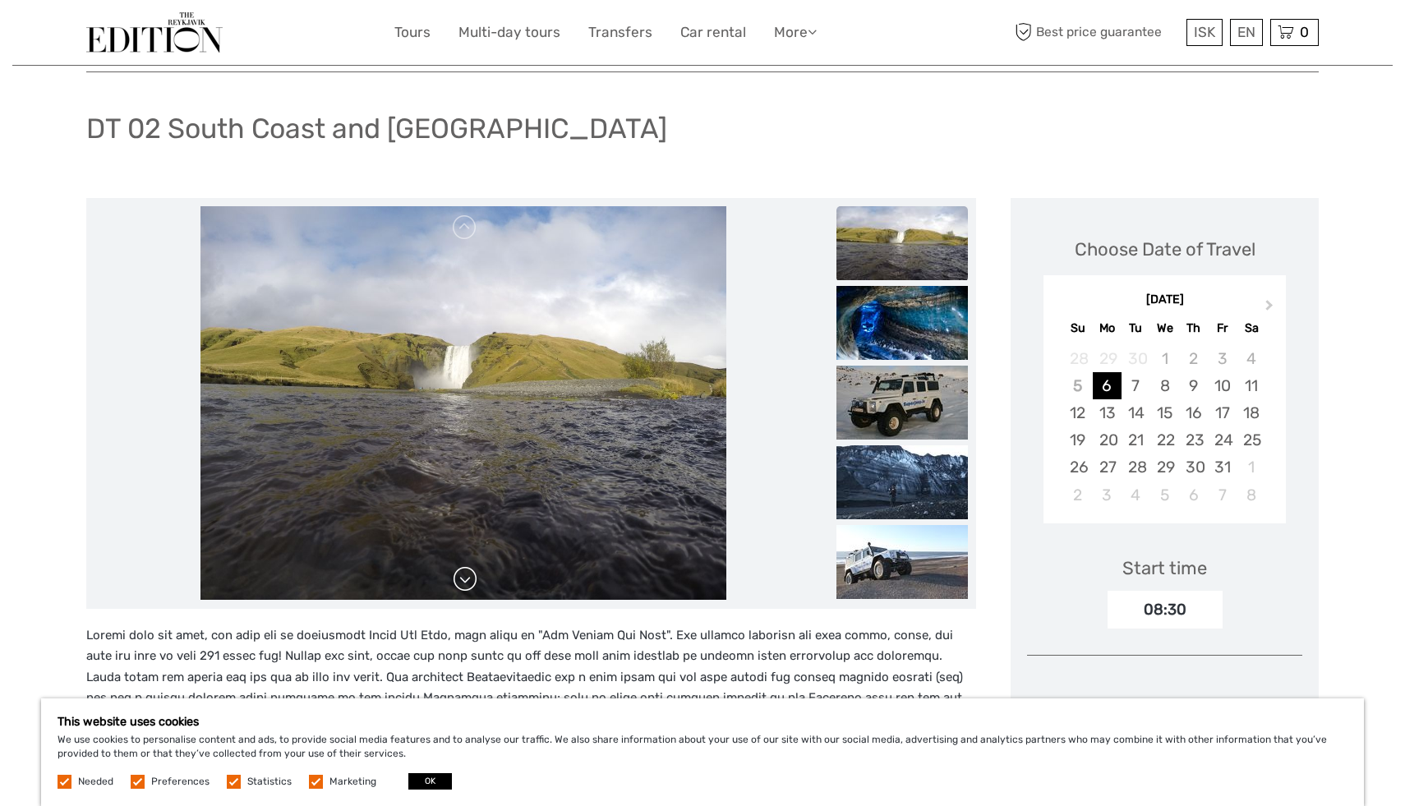
click at [466, 576] on link at bounding box center [465, 579] width 26 height 26
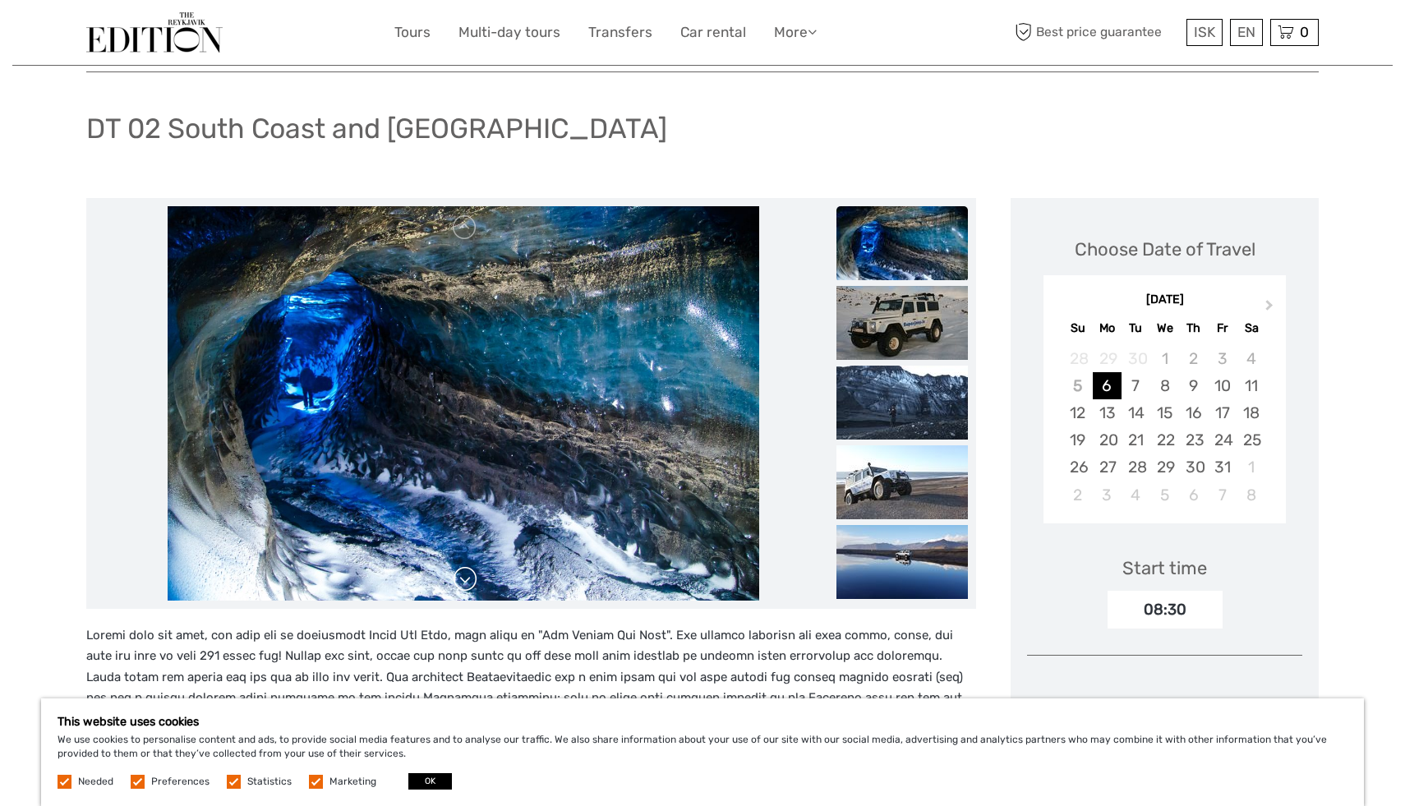
click at [466, 576] on link at bounding box center [465, 579] width 26 height 26
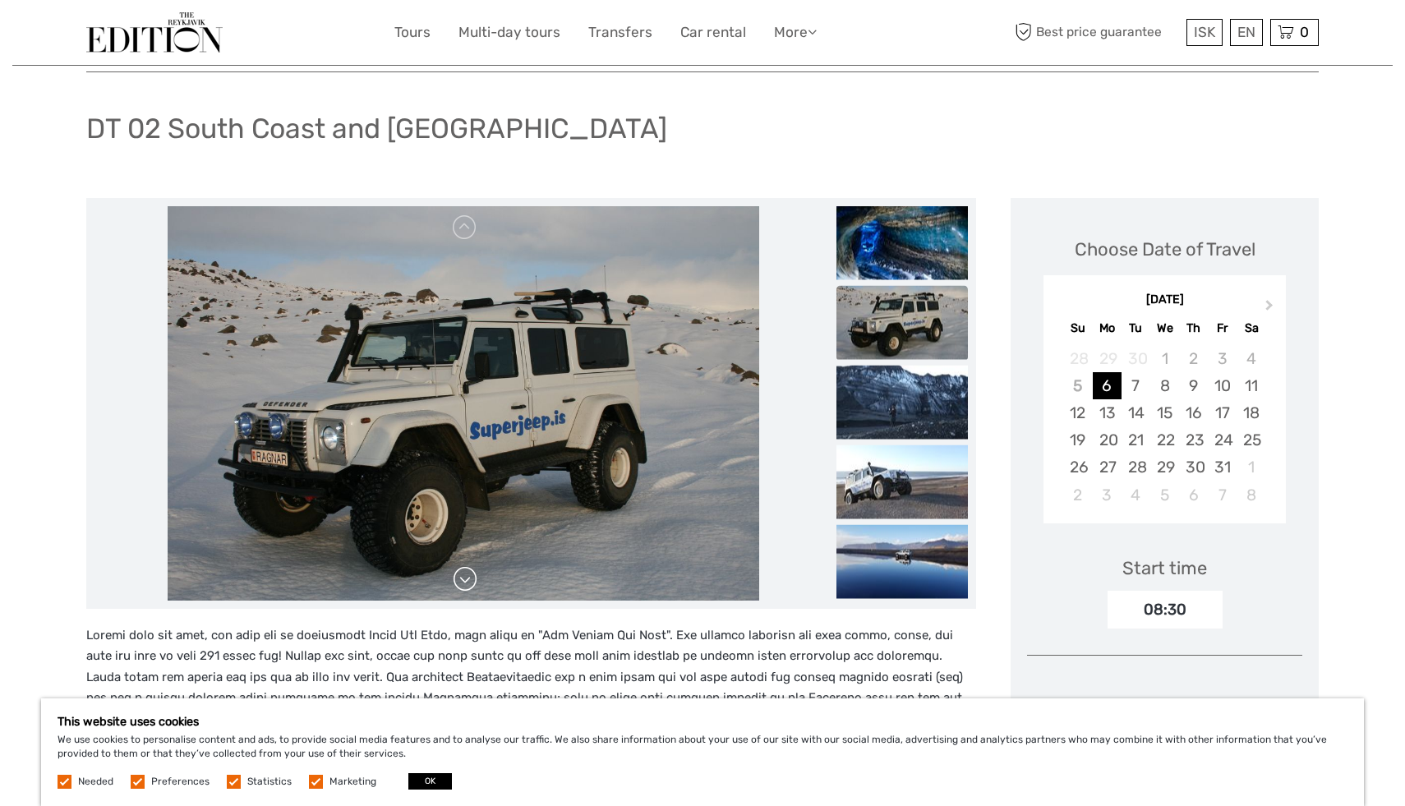
click at [466, 576] on link at bounding box center [465, 579] width 26 height 26
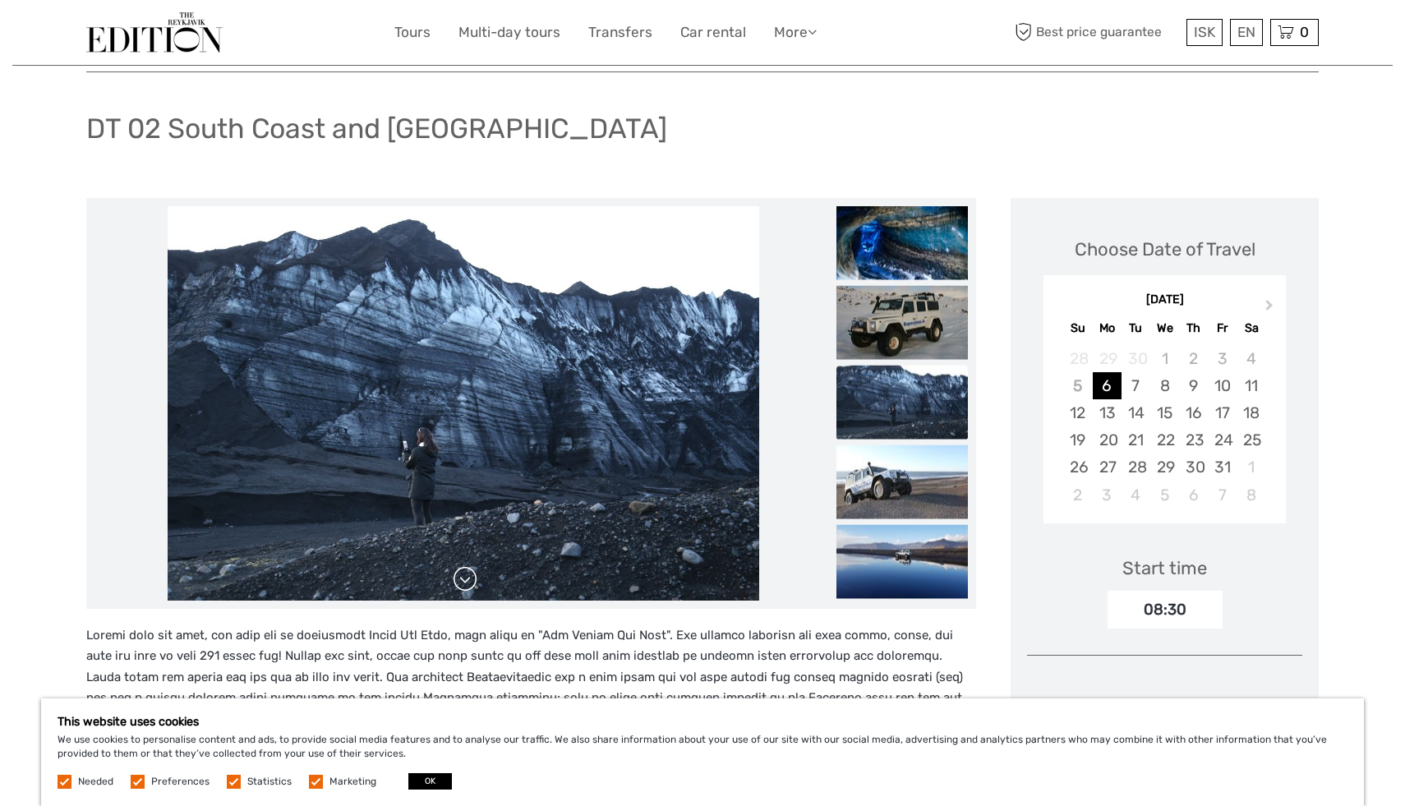
click at [466, 576] on link at bounding box center [465, 579] width 26 height 26
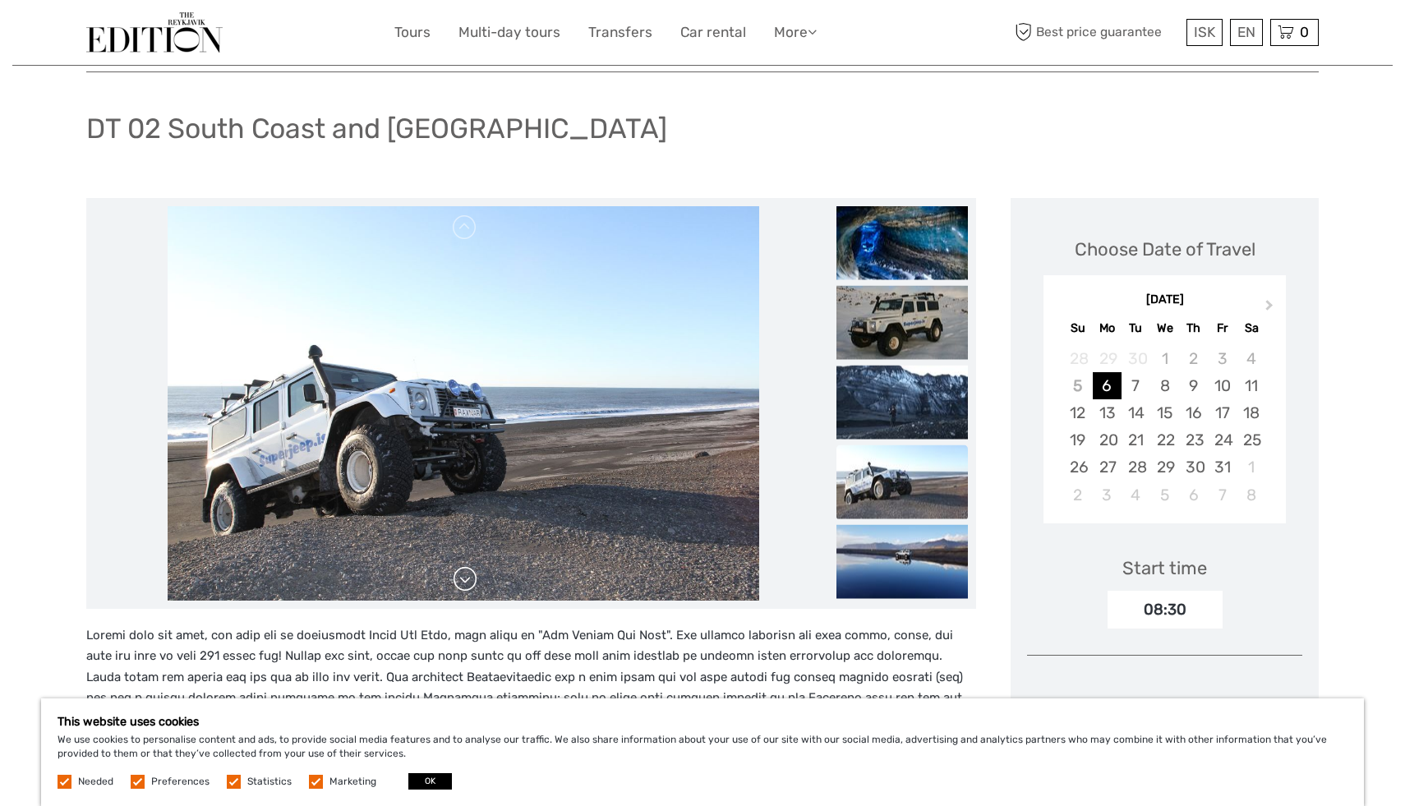
click at [466, 576] on link at bounding box center [465, 579] width 26 height 26
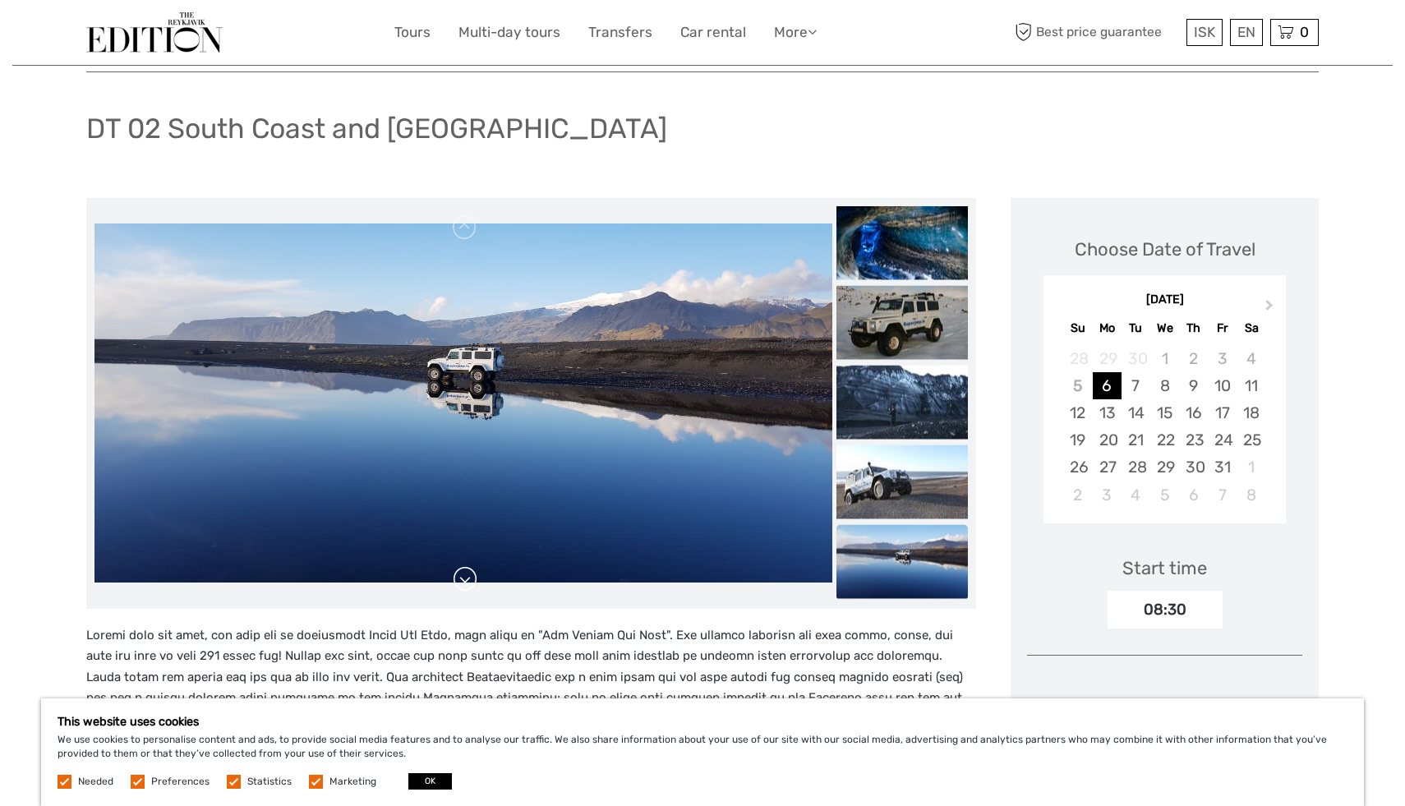
click at [466, 576] on link at bounding box center [465, 579] width 26 height 26
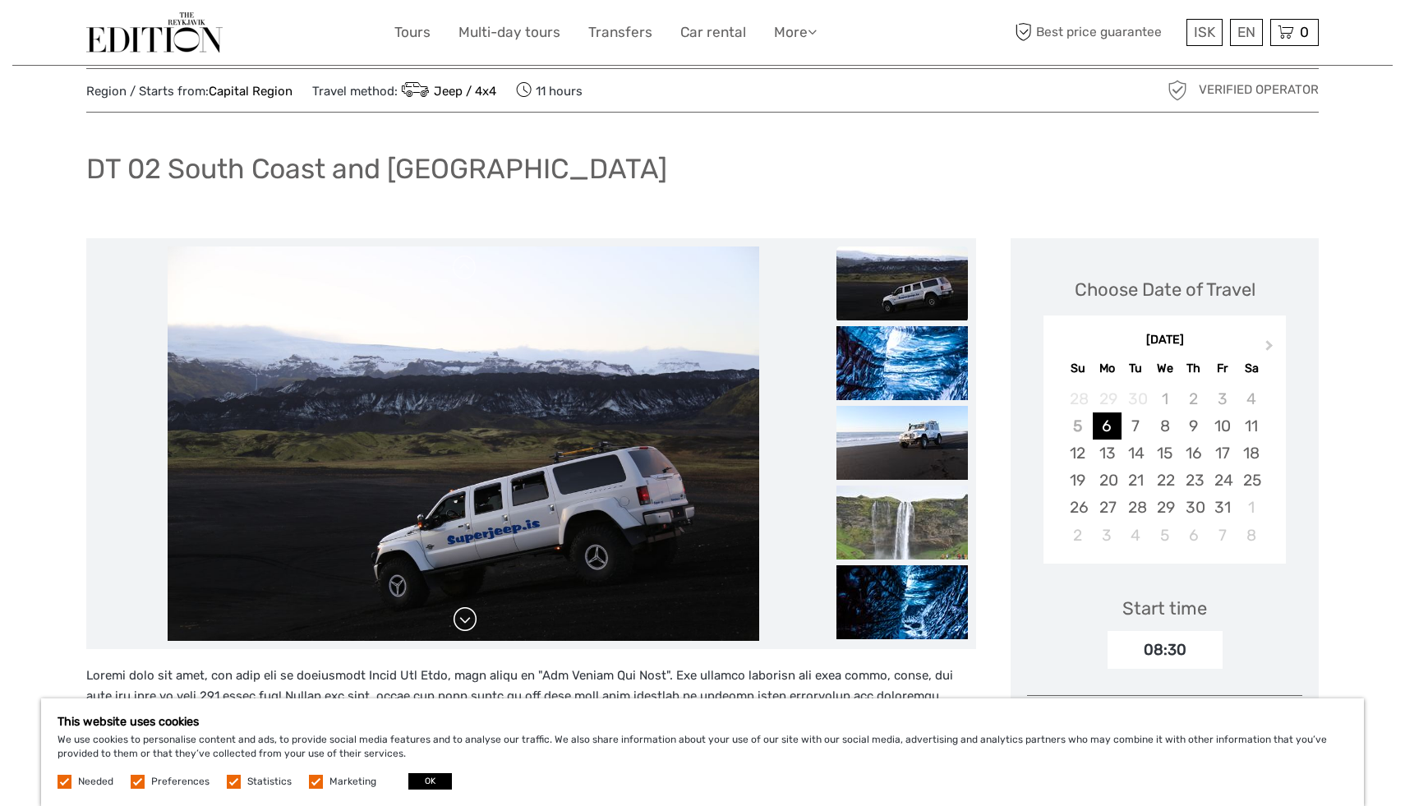
scroll to position [0, 0]
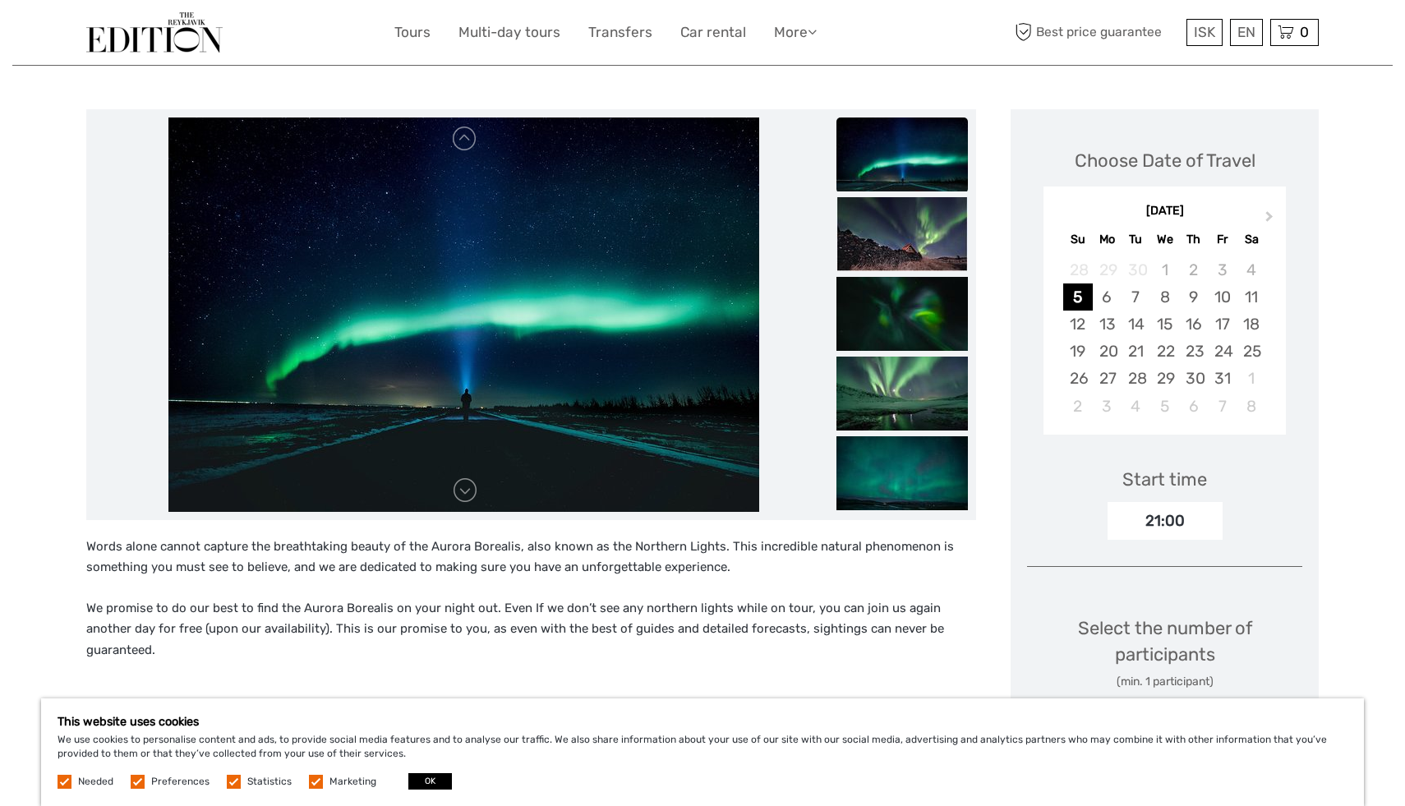
scroll to position [166, 0]
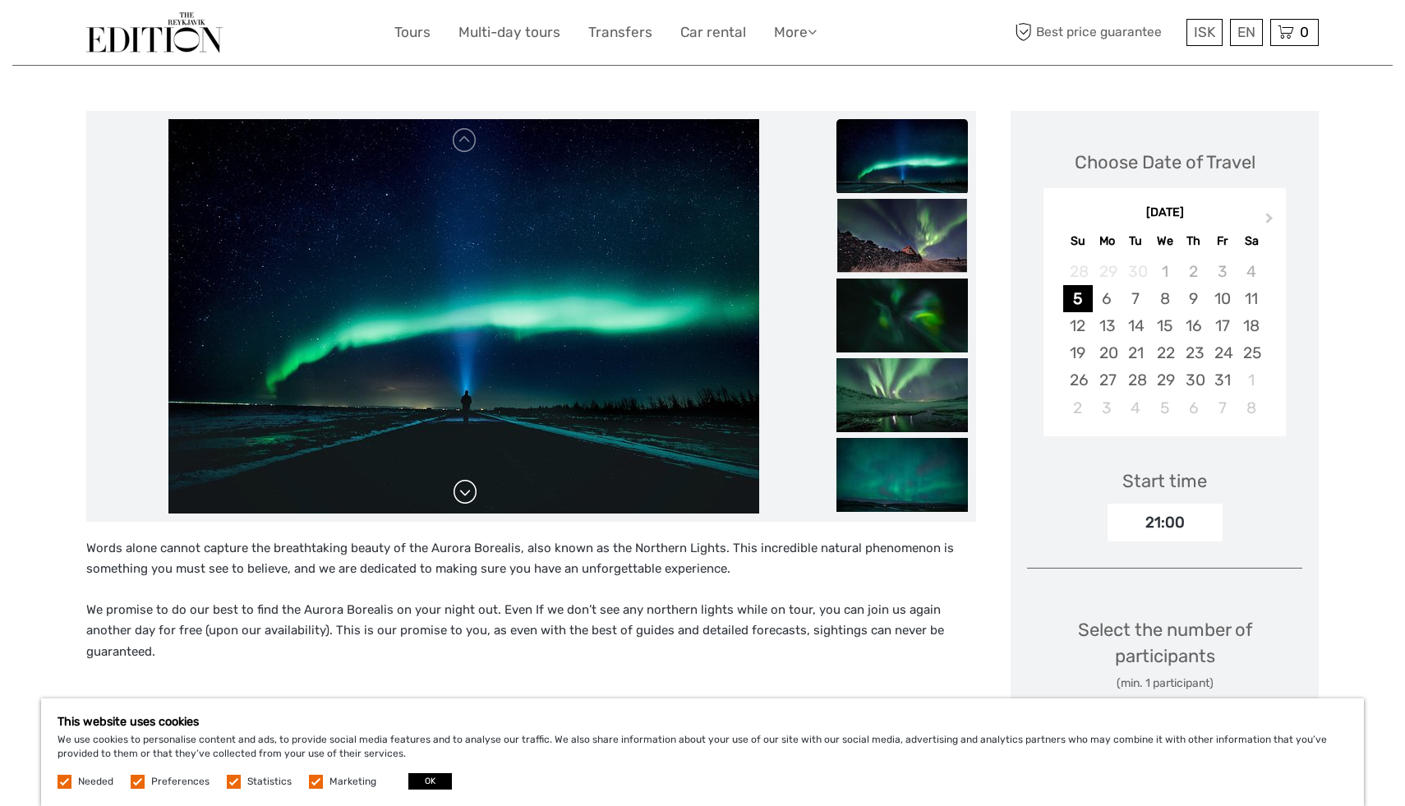
click at [466, 502] on link at bounding box center [465, 492] width 26 height 26
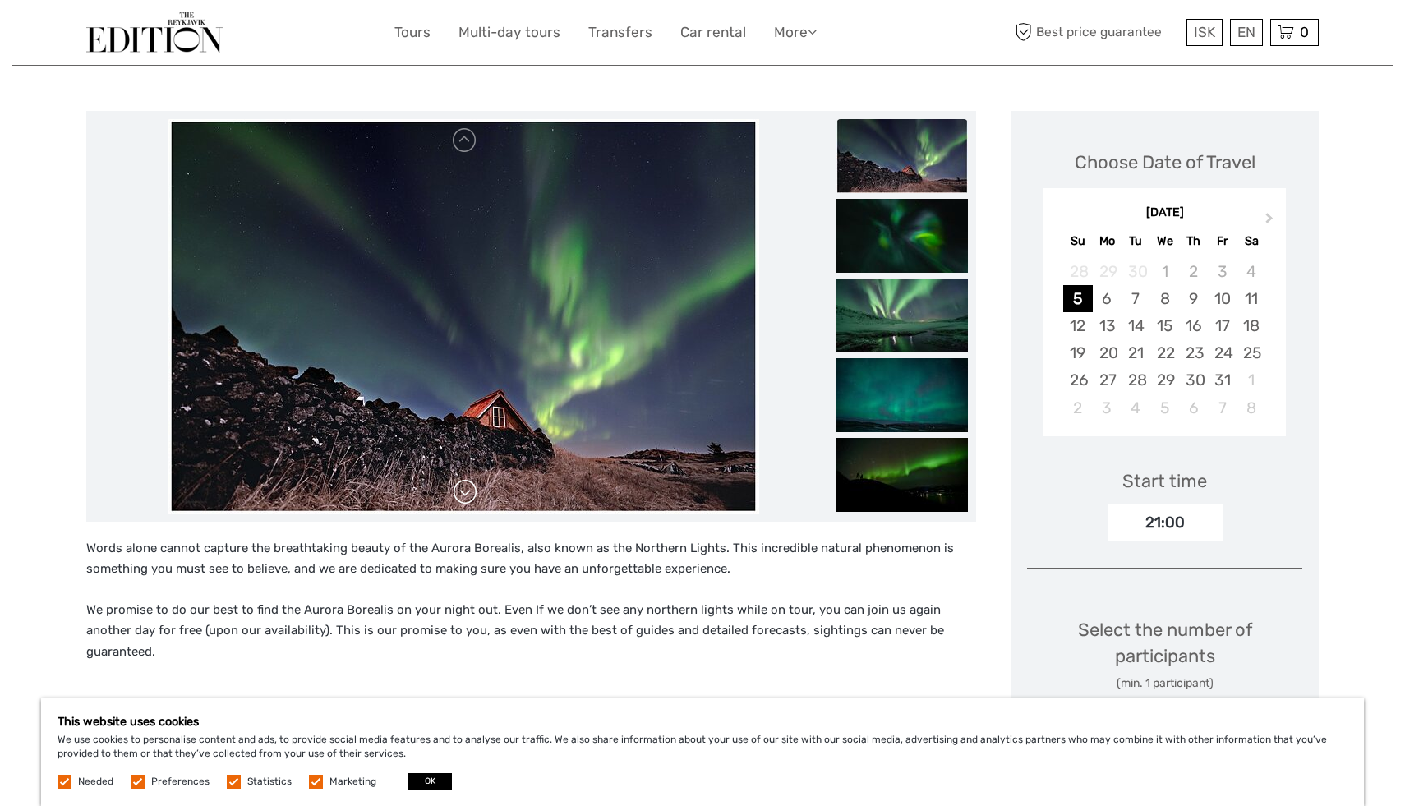
click at [466, 502] on link at bounding box center [465, 492] width 26 height 26
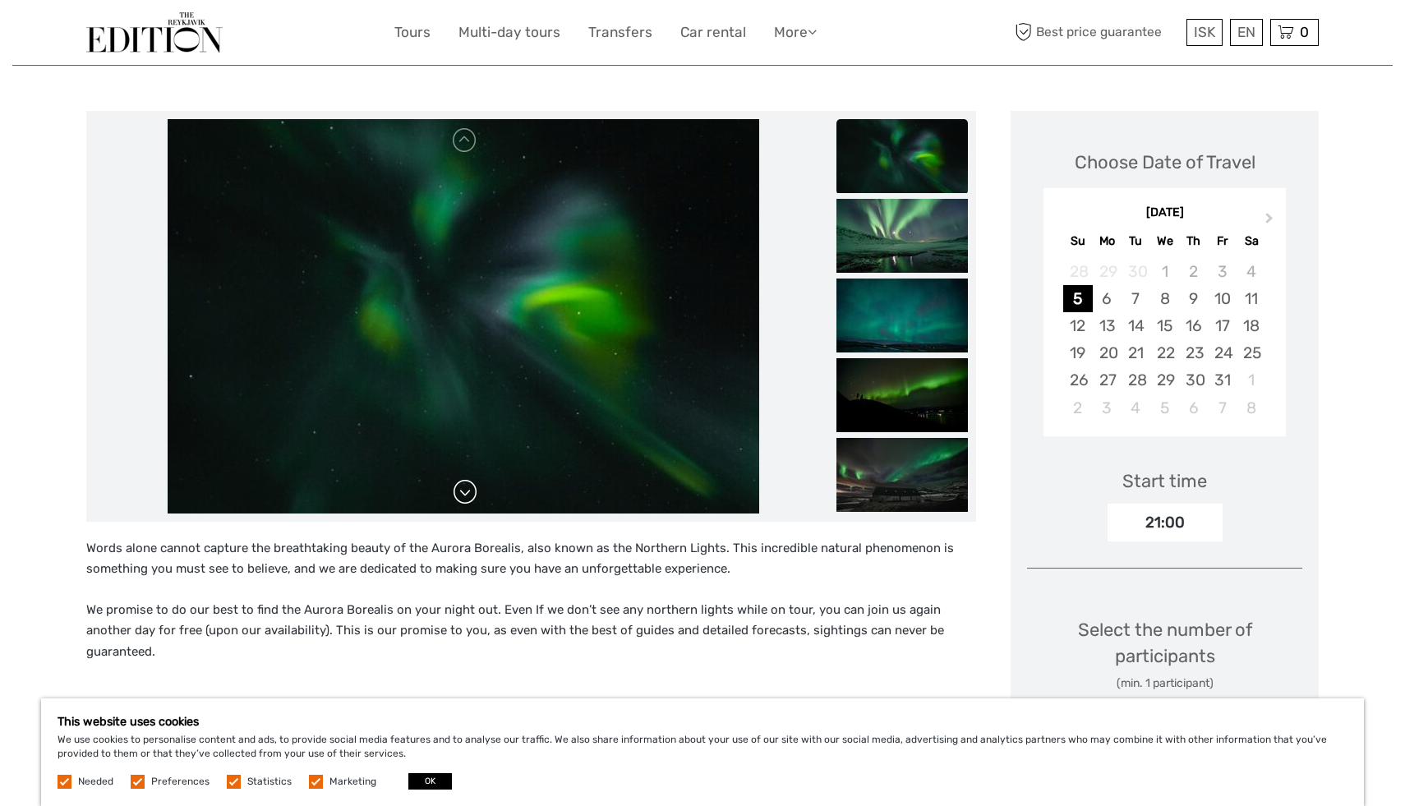
click at [467, 487] on link at bounding box center [465, 492] width 26 height 26
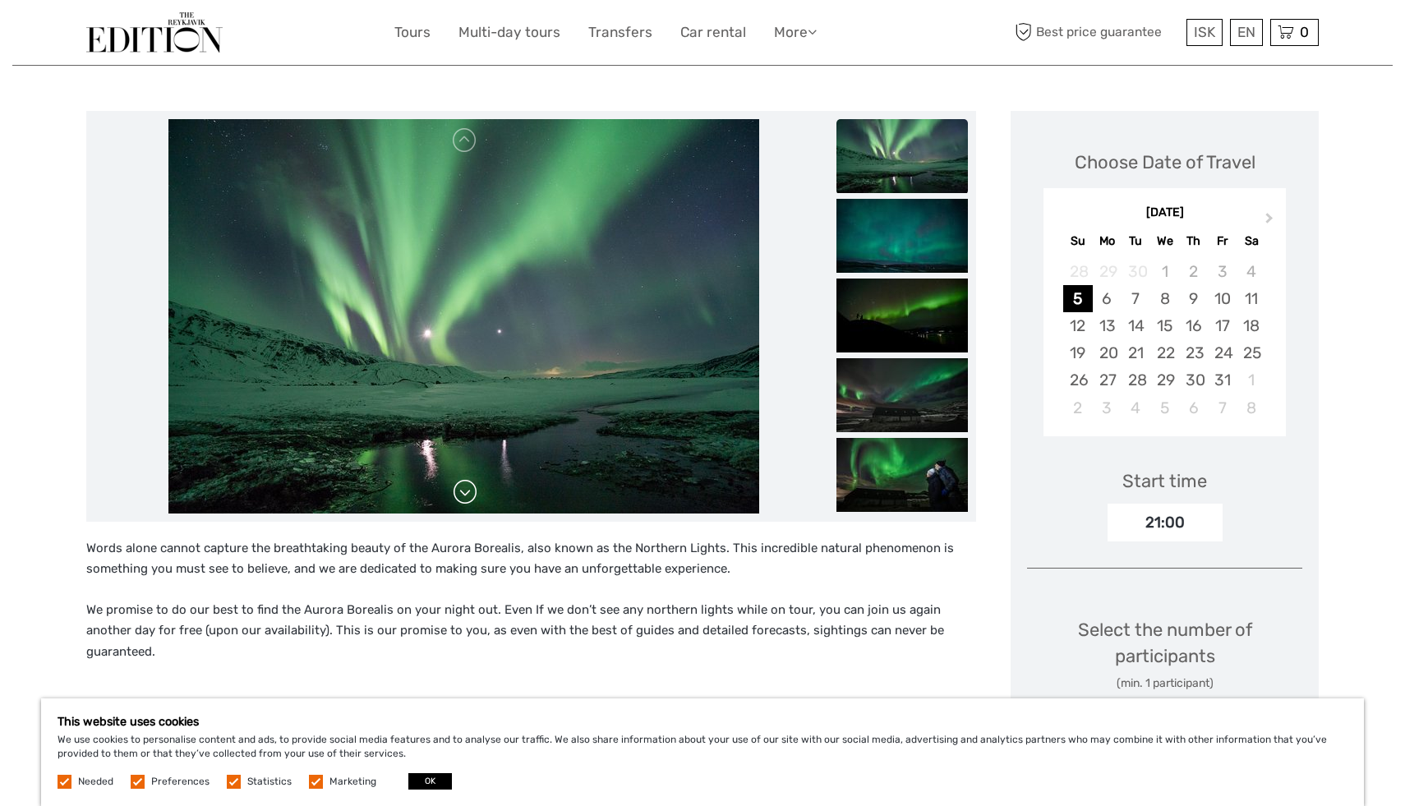
click at [467, 487] on link at bounding box center [465, 492] width 26 height 26
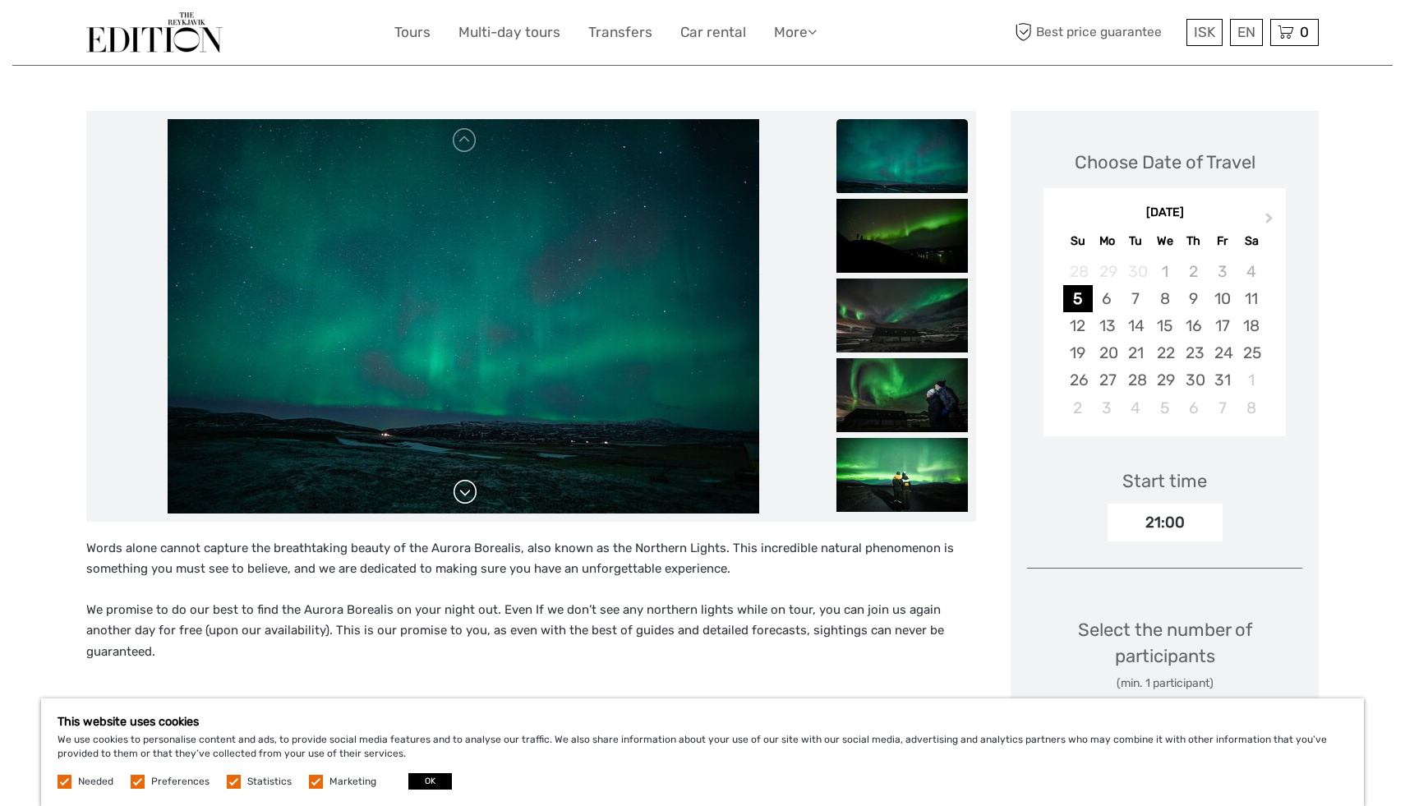
click at [467, 487] on link at bounding box center [465, 492] width 26 height 26
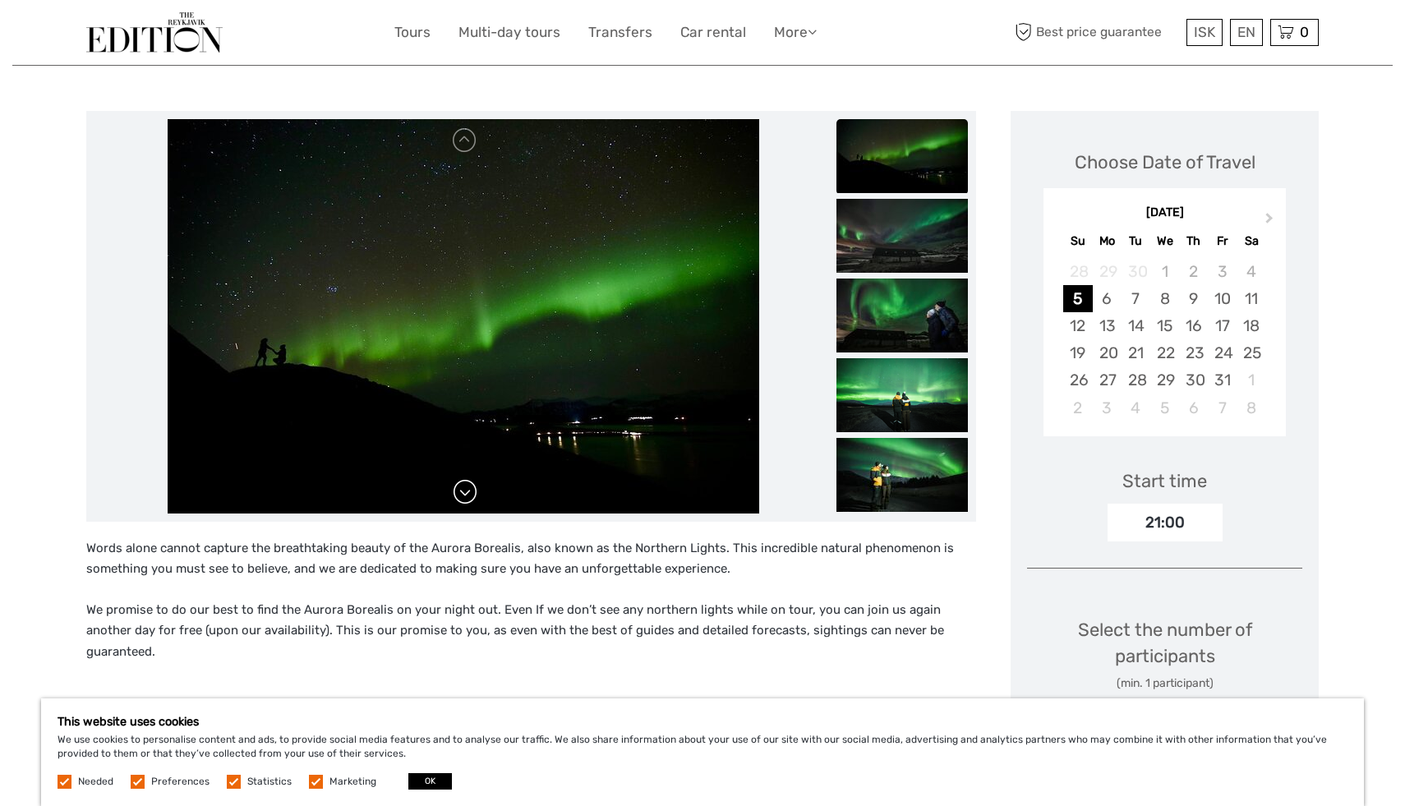
click at [467, 487] on link at bounding box center [465, 492] width 26 height 26
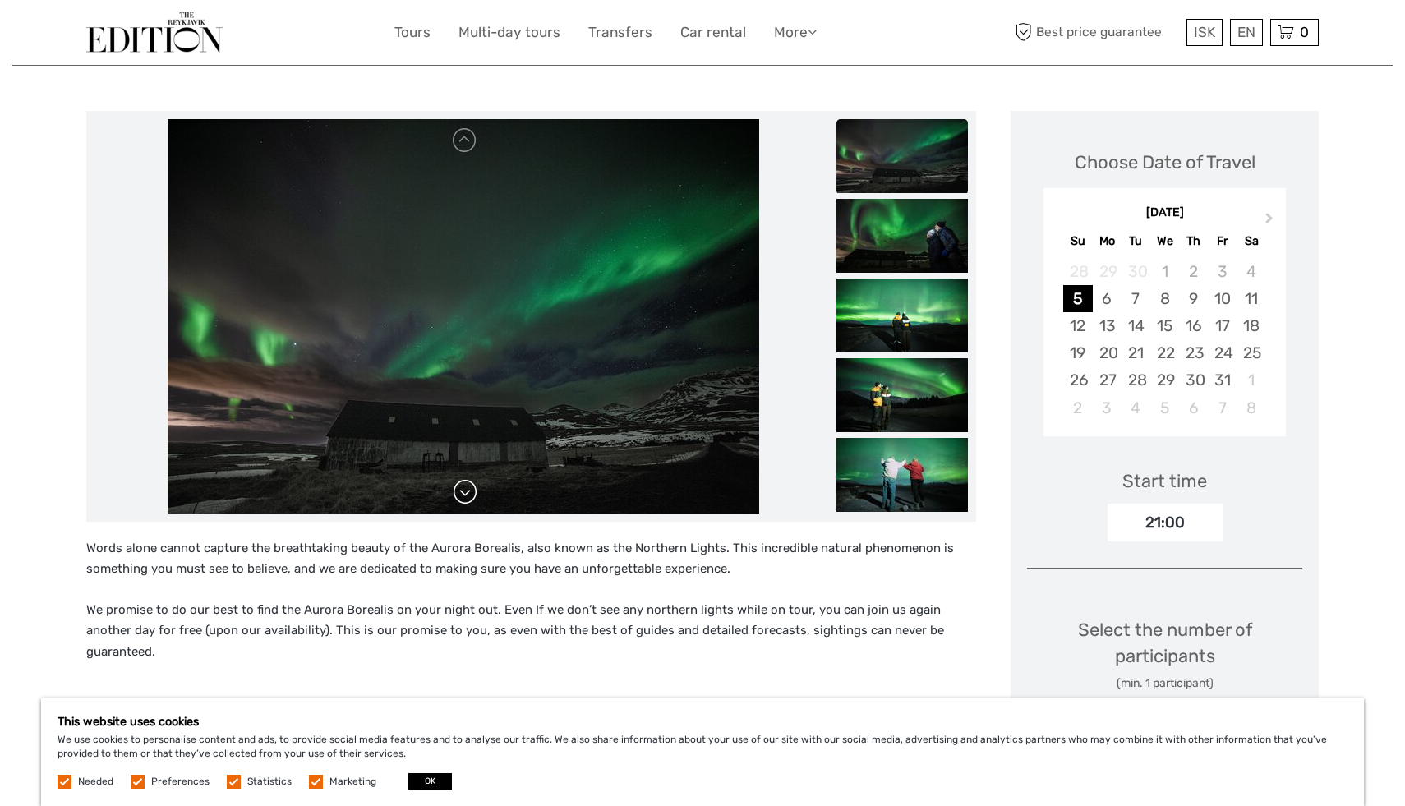
click at [467, 487] on link at bounding box center [465, 492] width 26 height 26
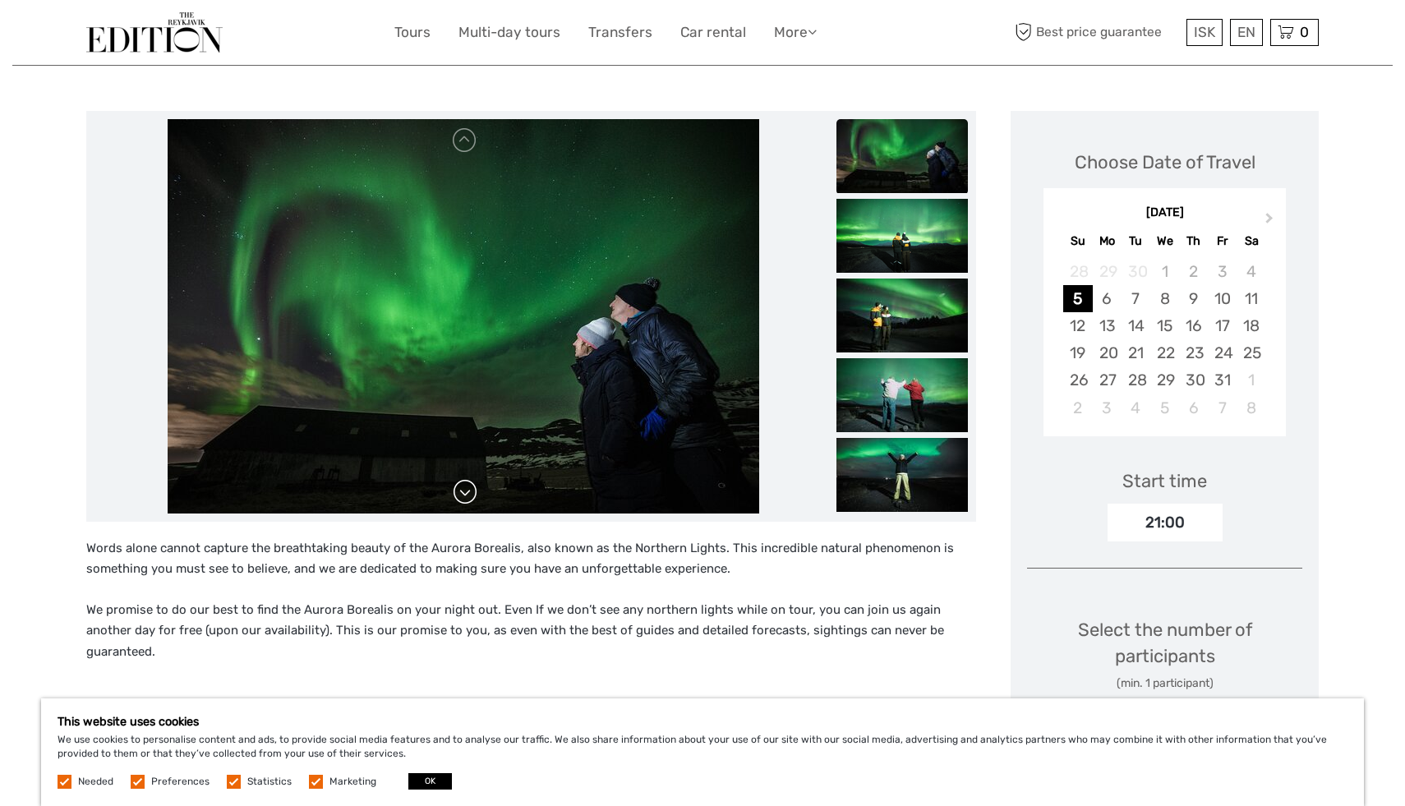
click at [467, 487] on link at bounding box center [465, 492] width 26 height 26
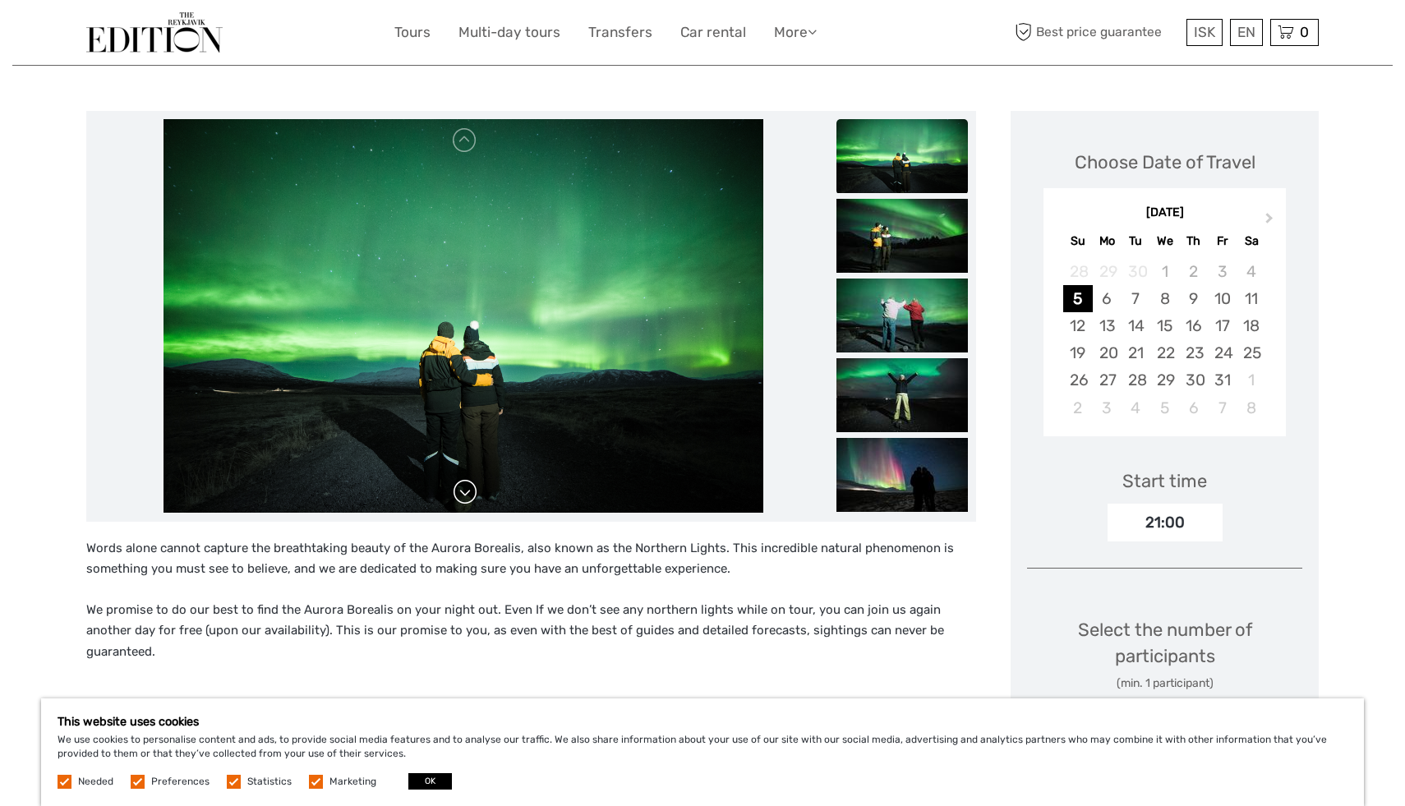
click at [467, 487] on link at bounding box center [465, 492] width 26 height 26
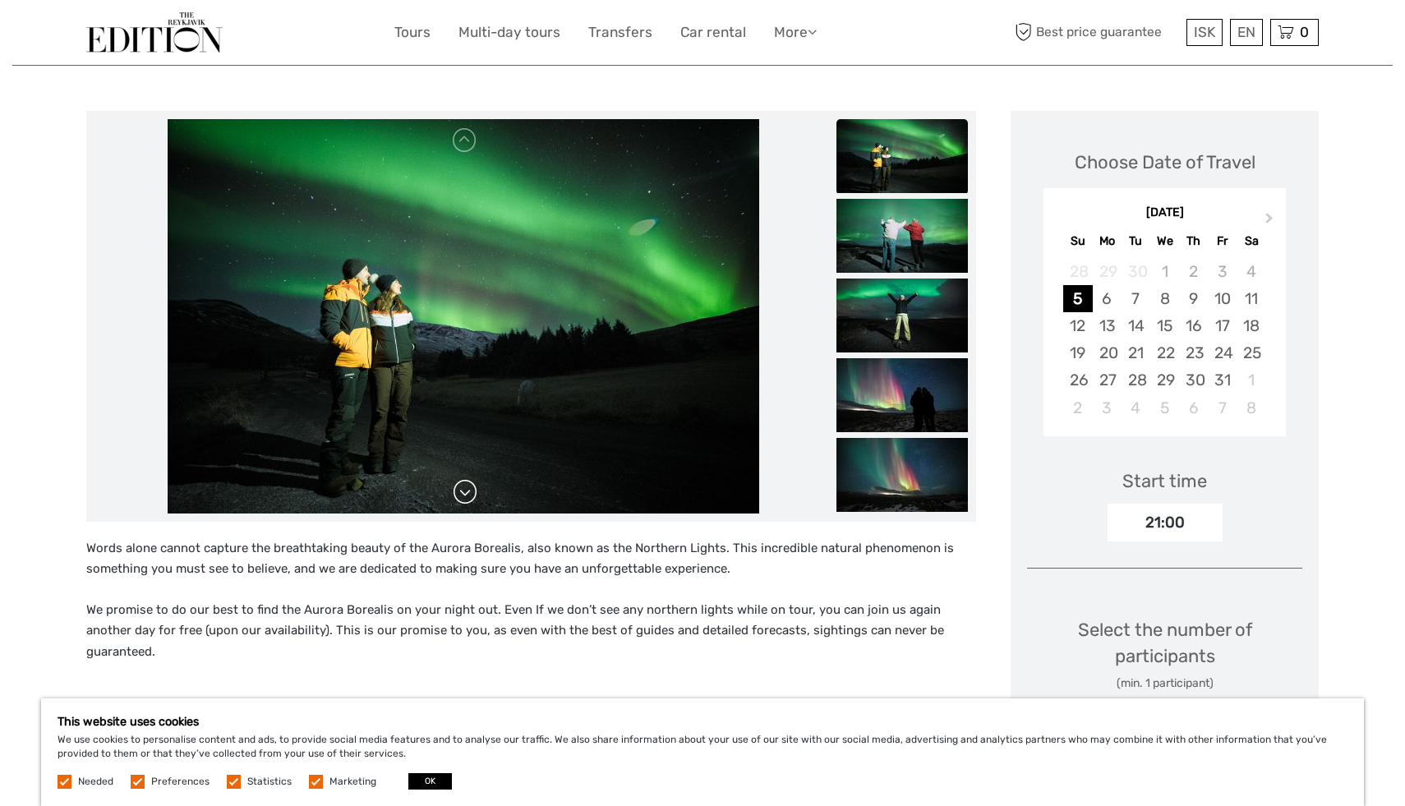
click at [467, 487] on link at bounding box center [465, 492] width 26 height 26
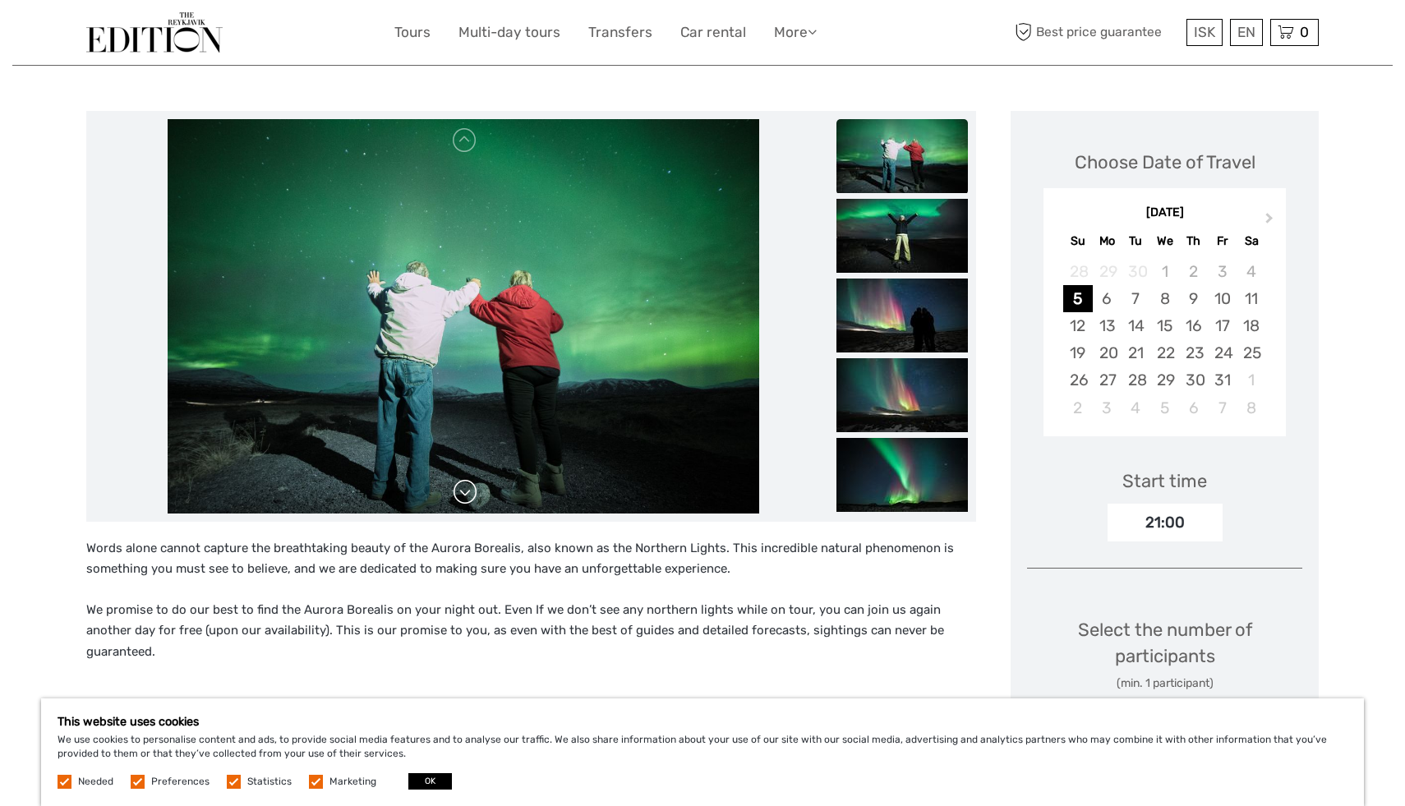
click at [467, 487] on link at bounding box center [465, 492] width 26 height 26
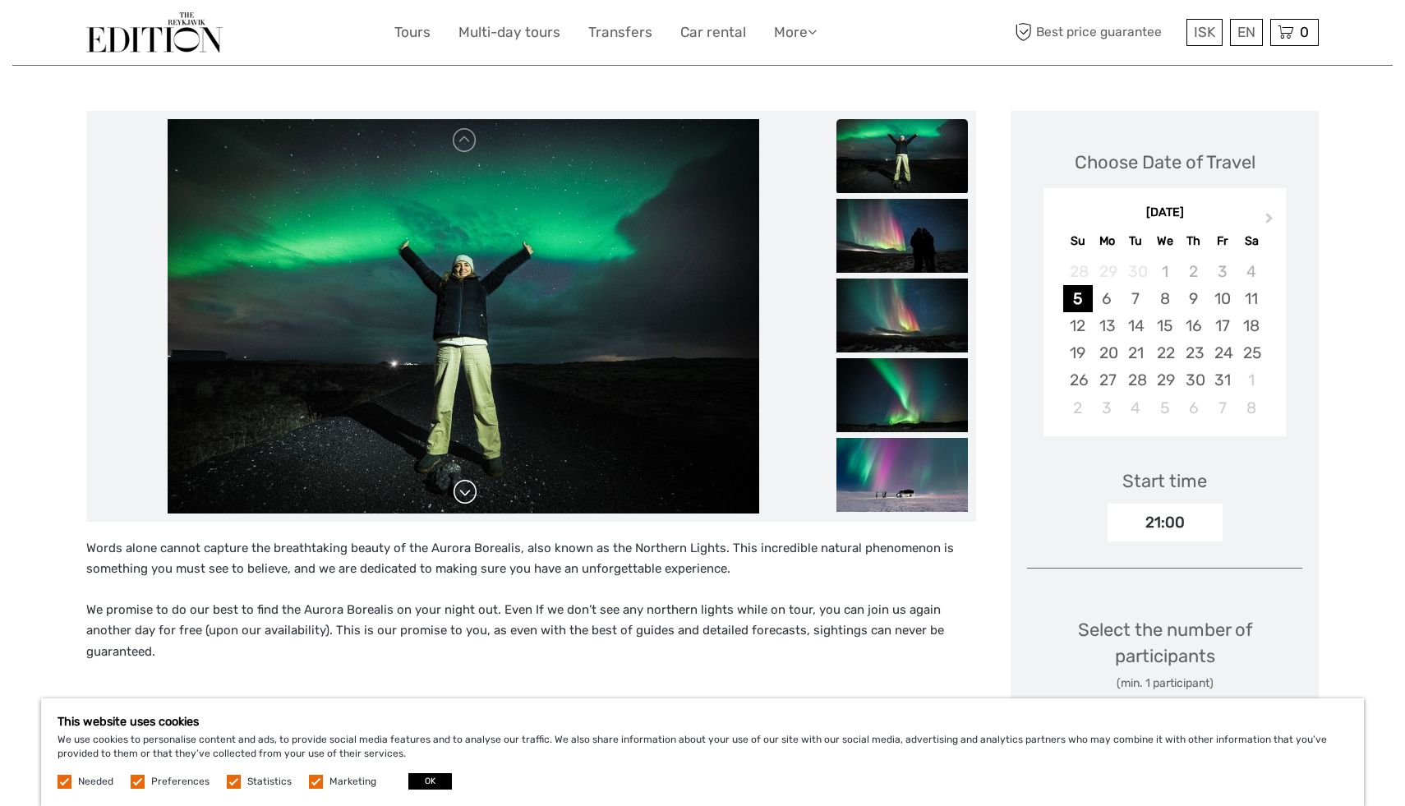
click at [467, 487] on link at bounding box center [465, 492] width 26 height 26
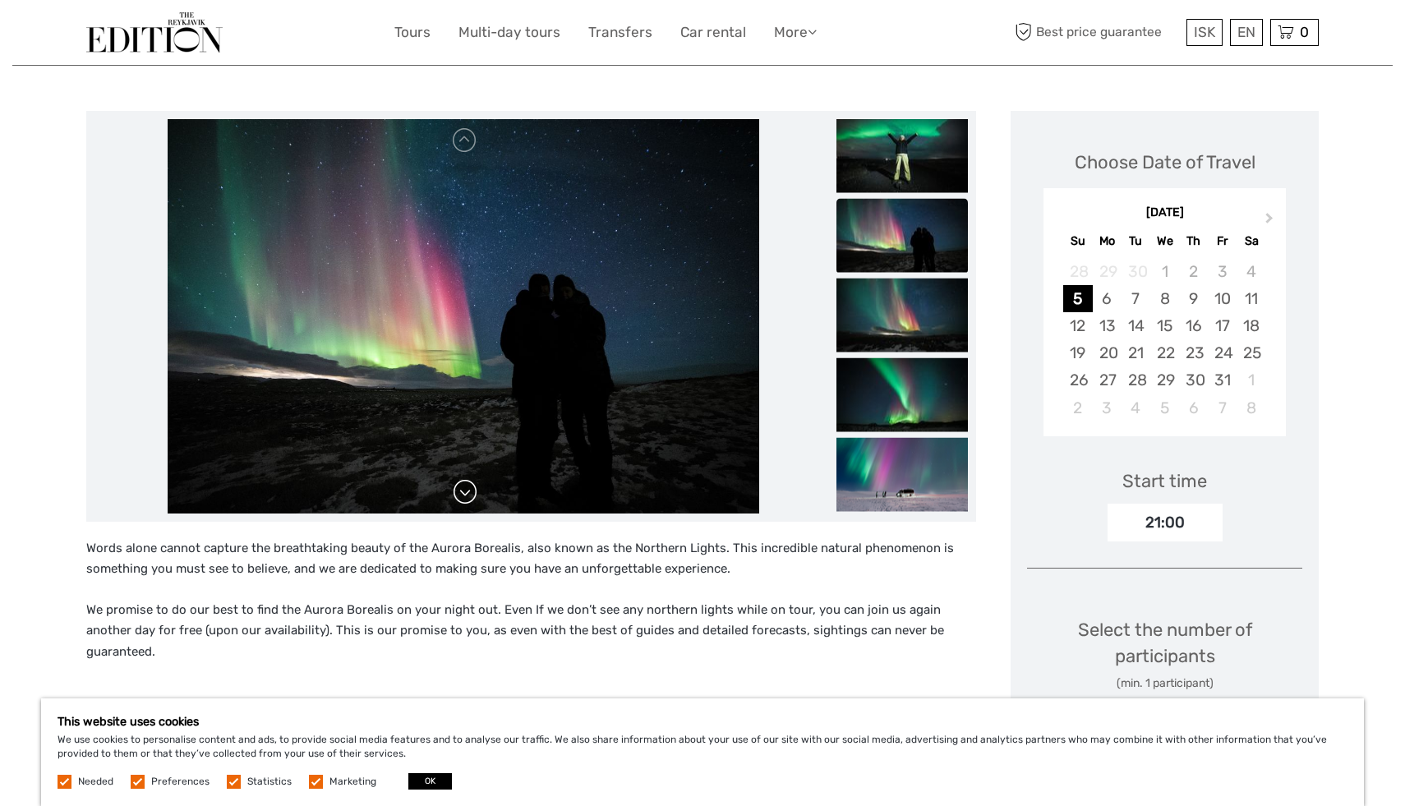
click at [467, 487] on link at bounding box center [465, 492] width 26 height 26
